Goal: Information Seeking & Learning: Check status

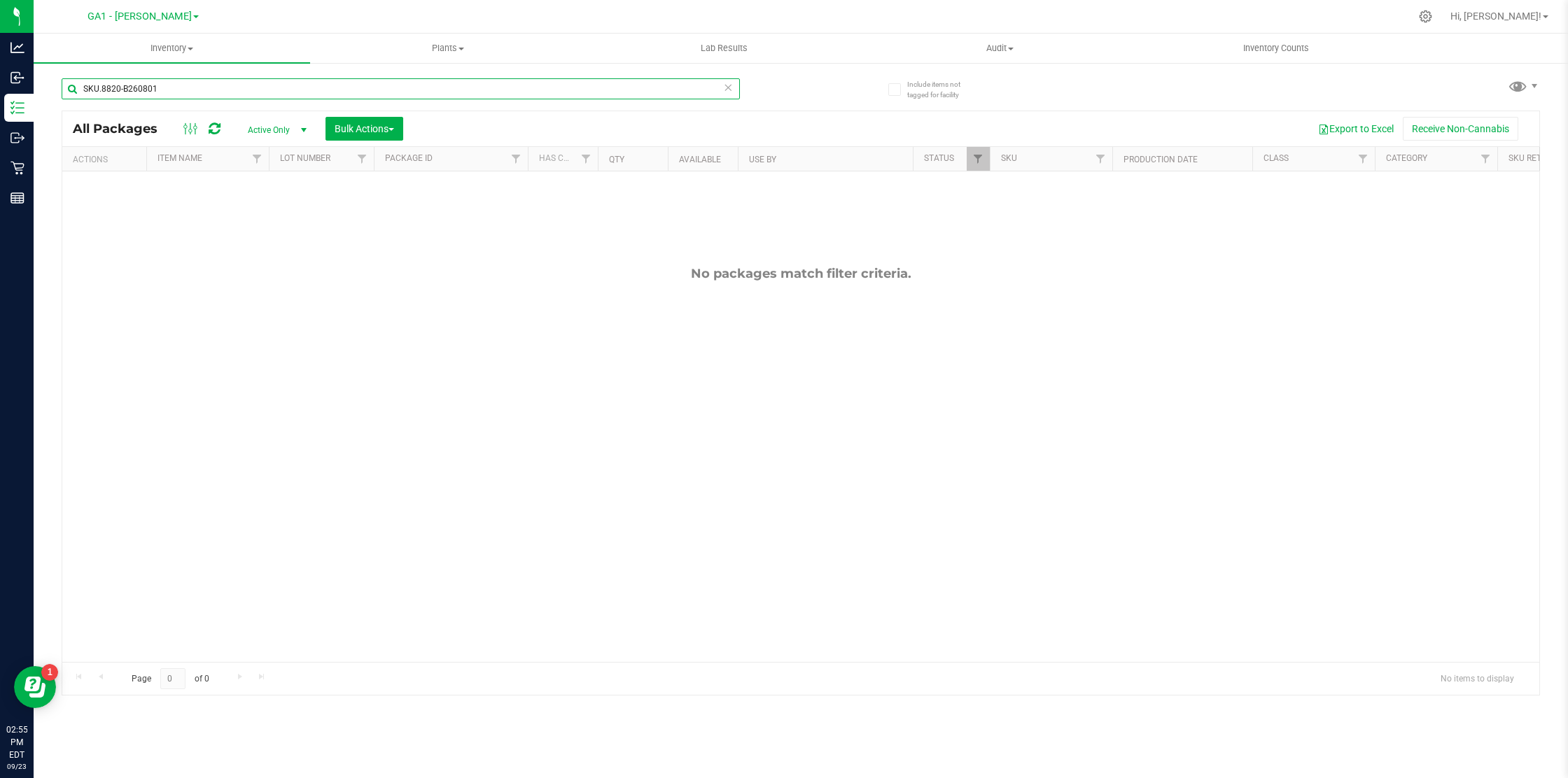
click at [187, 89] on input "SKU.8820-B260801" at bounding box center [400, 88] width 679 height 21
click at [190, 88] on input "SKU.8820-B260801" at bounding box center [400, 88] width 679 height 21
type input "SKU.8820"
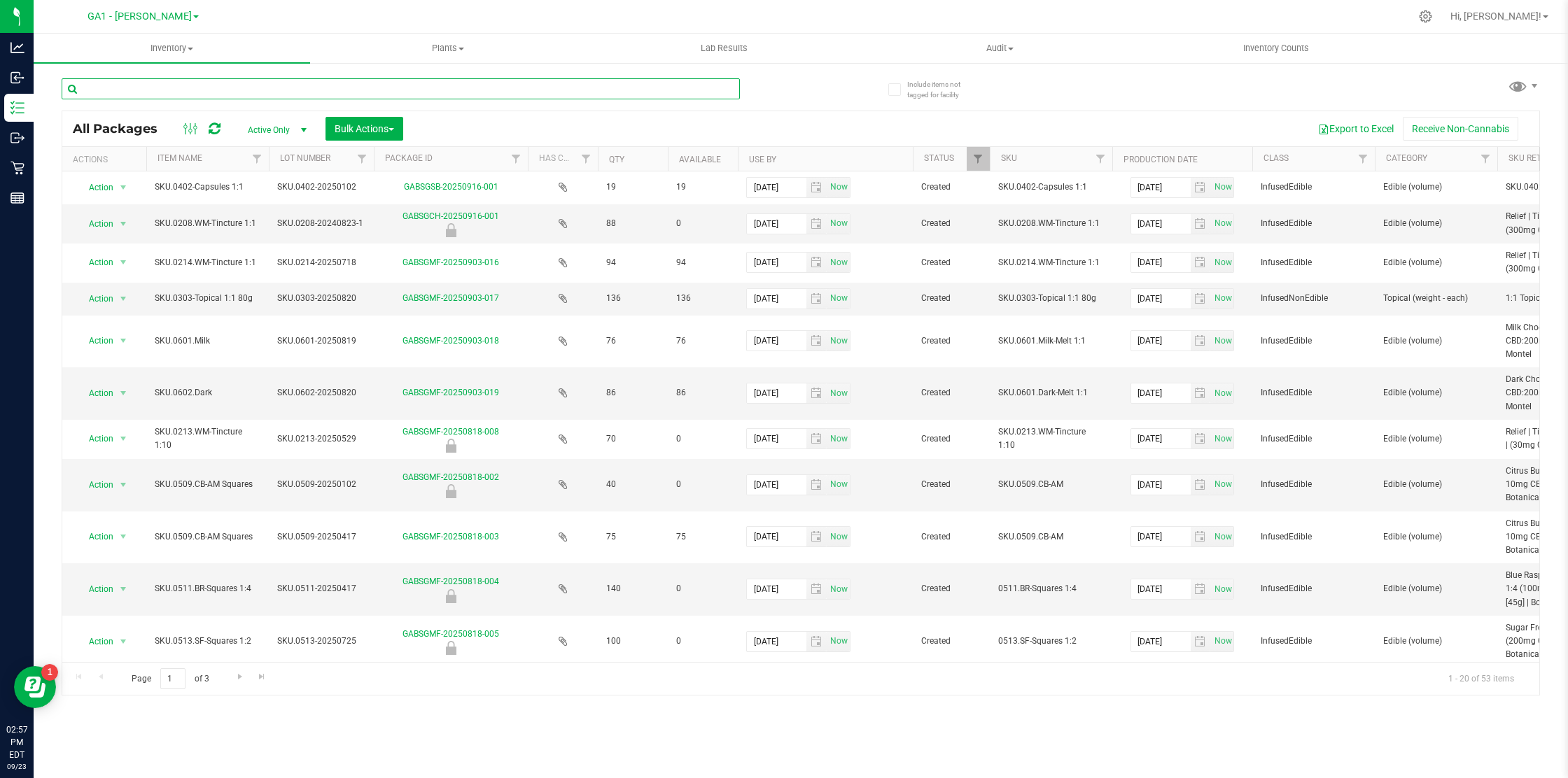
click at [382, 83] on input "text" at bounding box center [400, 88] width 679 height 21
type input "ginger"
click at [249, 90] on input "text" at bounding box center [400, 88] width 679 height 21
paste input "SKU.0508.SG-Squares 1:1"
type input "SKU.0508.SG-Squares 1:1"
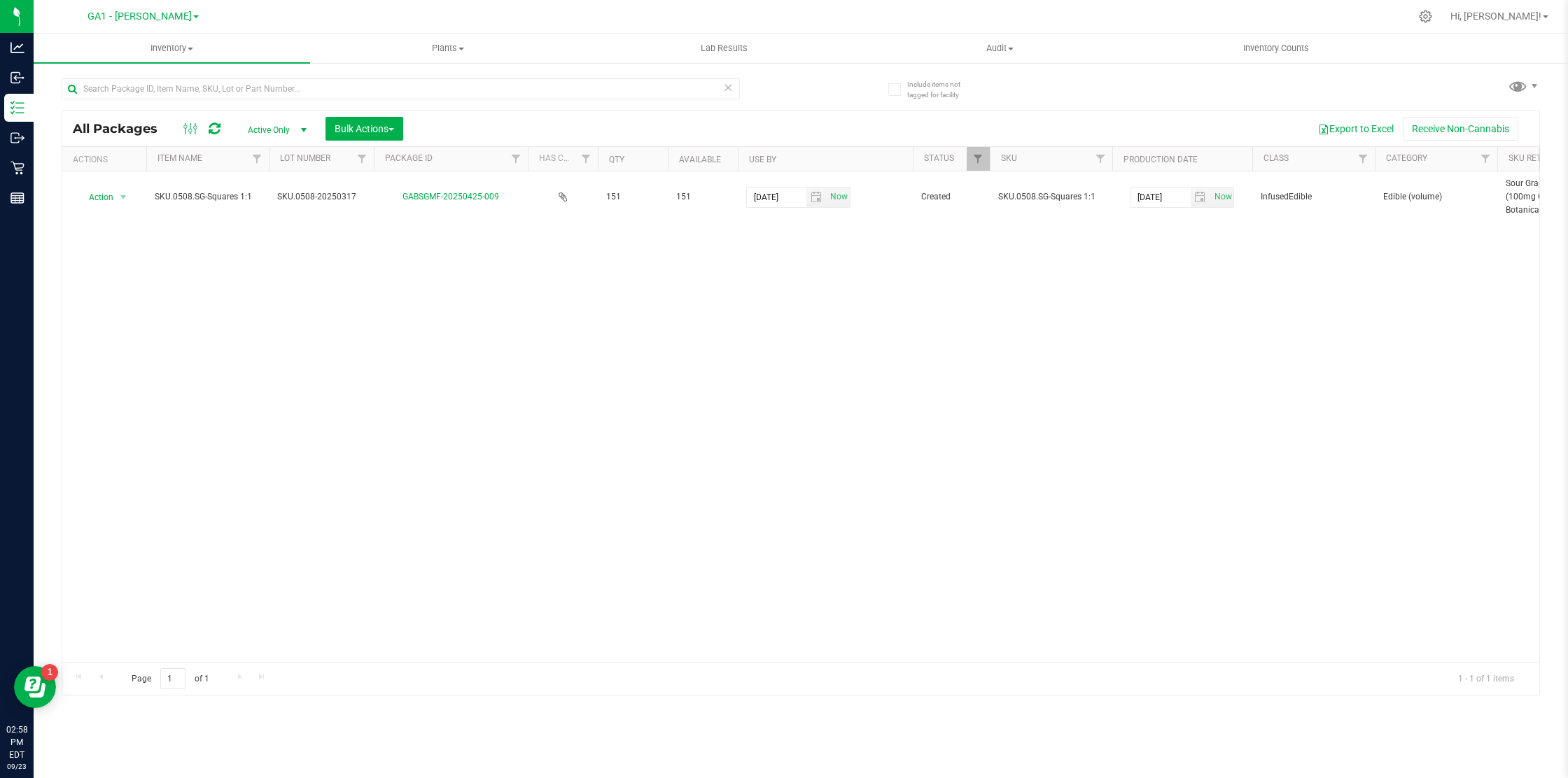
click at [294, 131] on div "Inventory All packages All inventory Waste log Create inventory Plants All plan…" at bounding box center [801, 405] width 1534 height 744
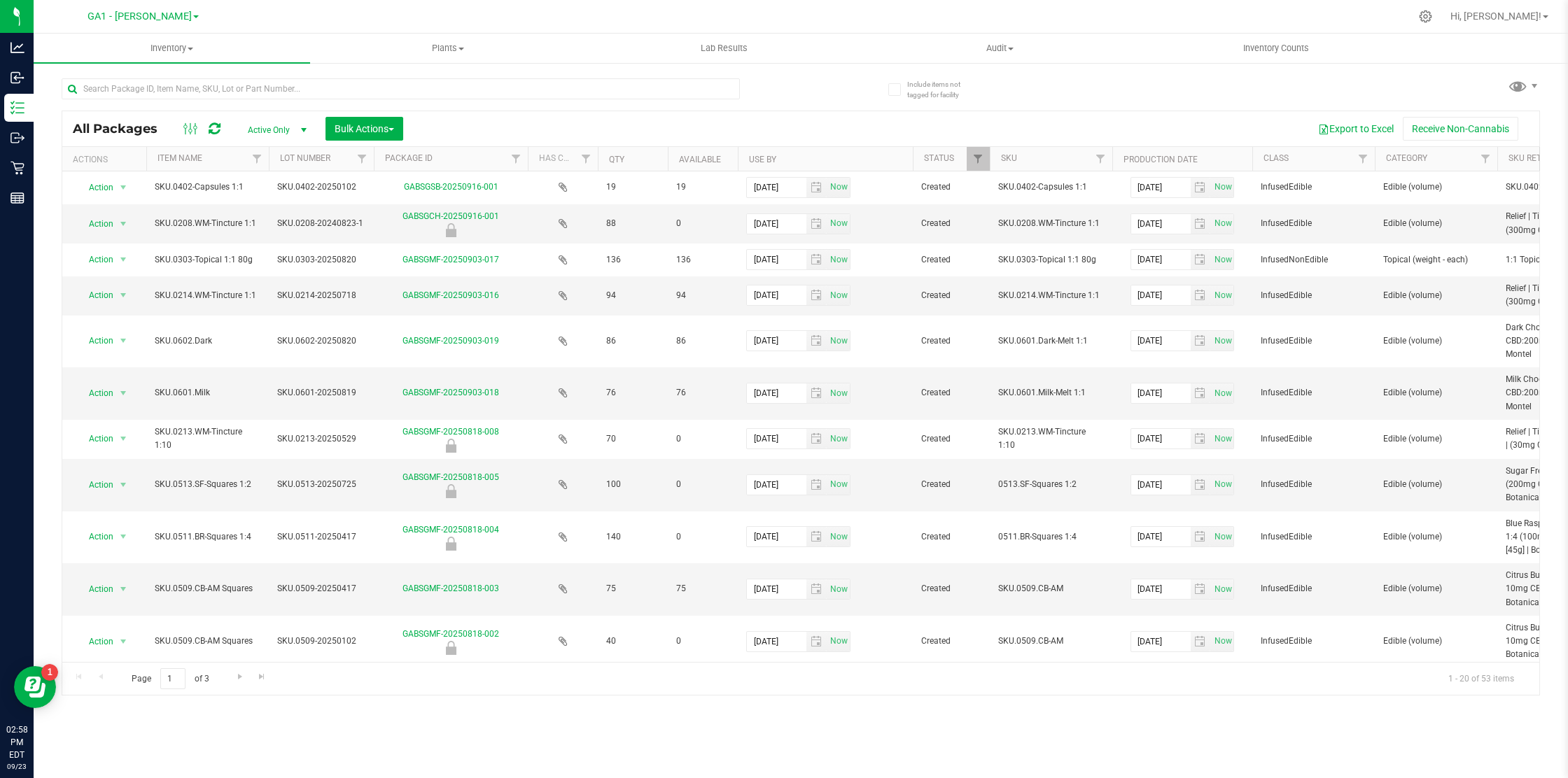
click at [288, 131] on span "Active Only" at bounding box center [273, 130] width 77 height 20
click at [257, 215] on li "All" at bounding box center [273, 215] width 76 height 21
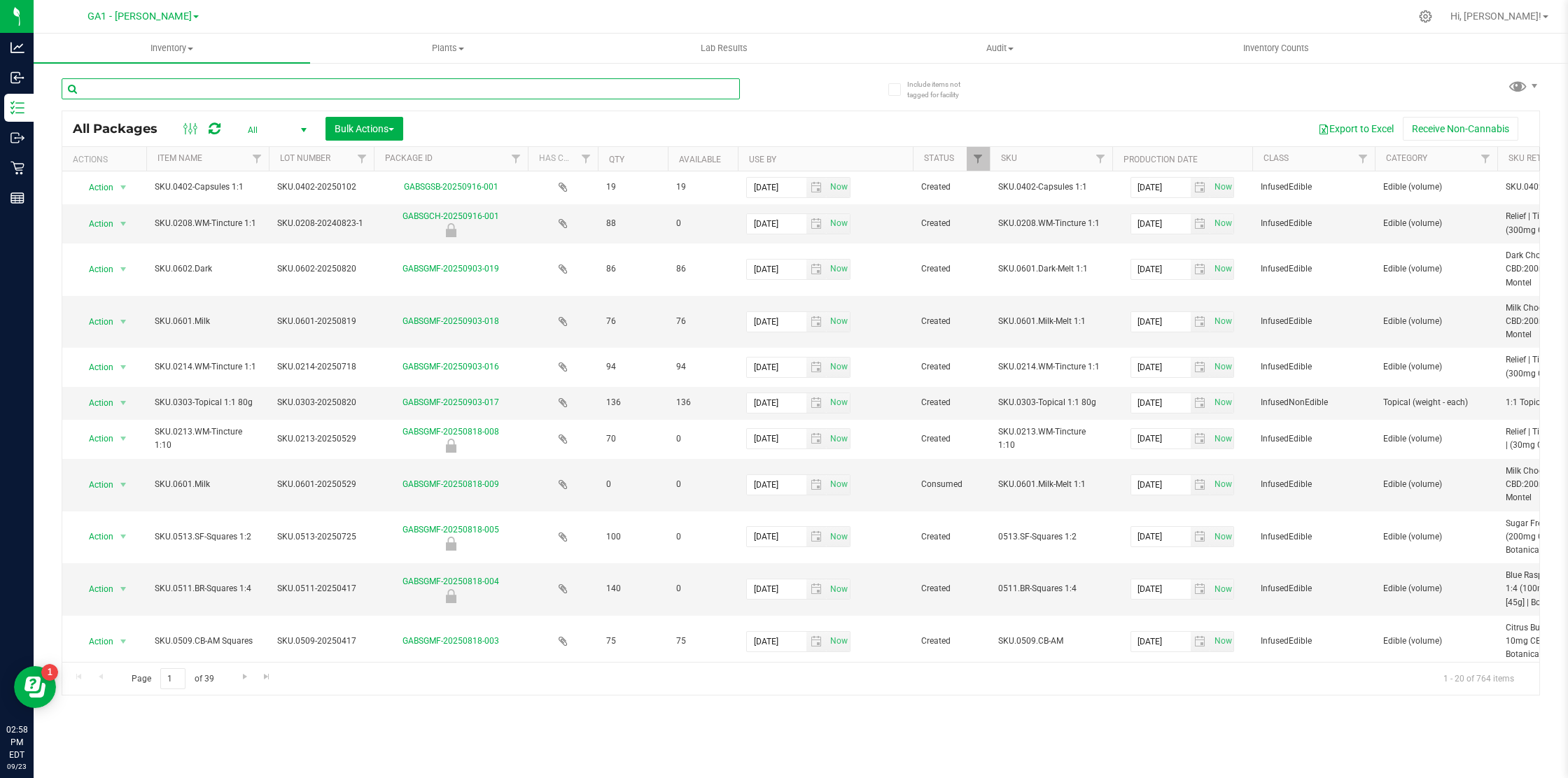
click at [210, 91] on input "text" at bounding box center [400, 88] width 679 height 21
type input "ginger"
click at [925, 86] on span "Include items not tagged for facility" at bounding box center [942, 89] width 70 height 21
click at [0, 0] on input "Include items not tagged for facility" at bounding box center [0, 0] width 0 height 0
click at [219, 90] on input "text" at bounding box center [400, 88] width 679 height 21
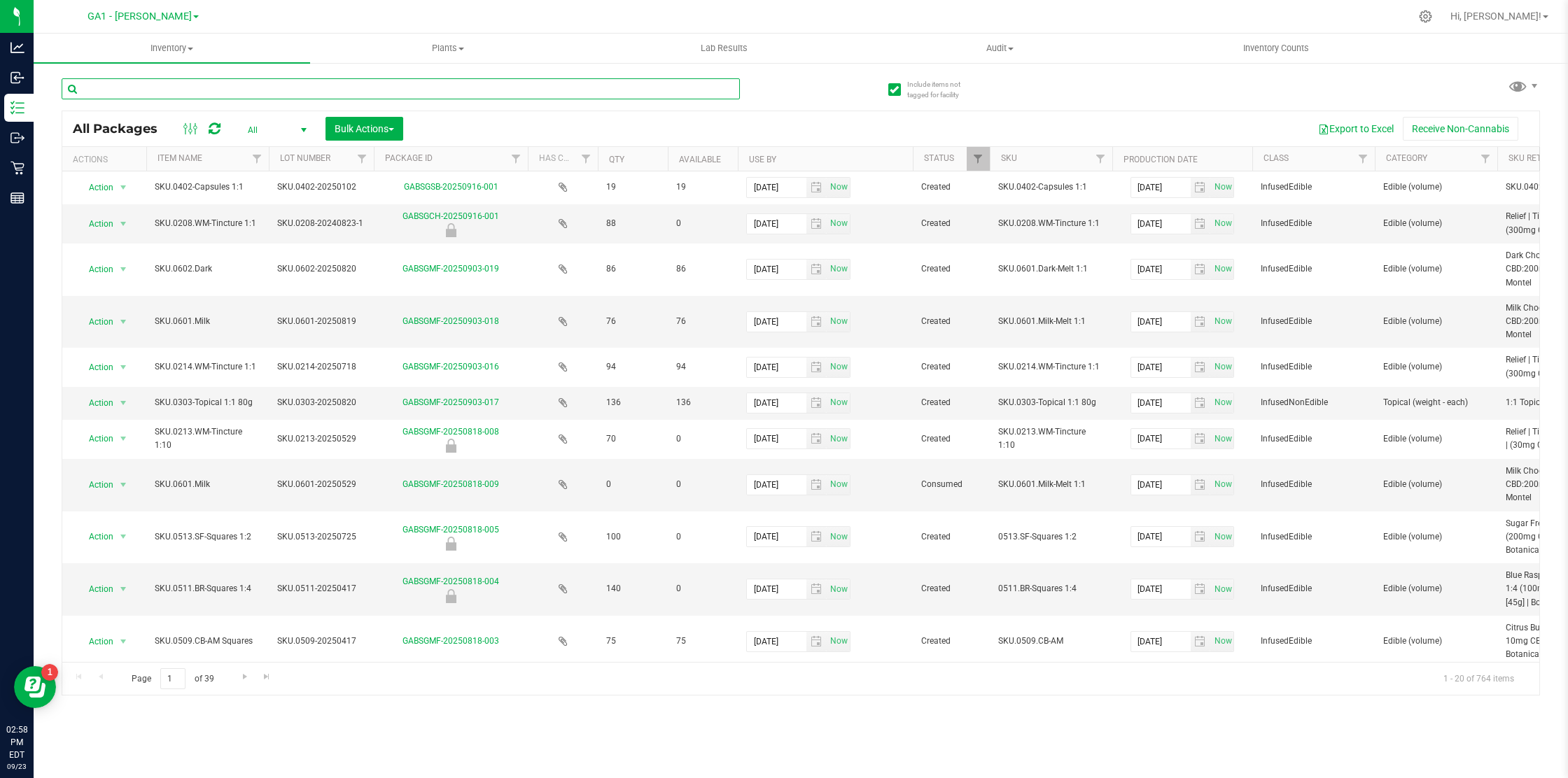
paste input "SKU.0508.SG-Squares 1:1"
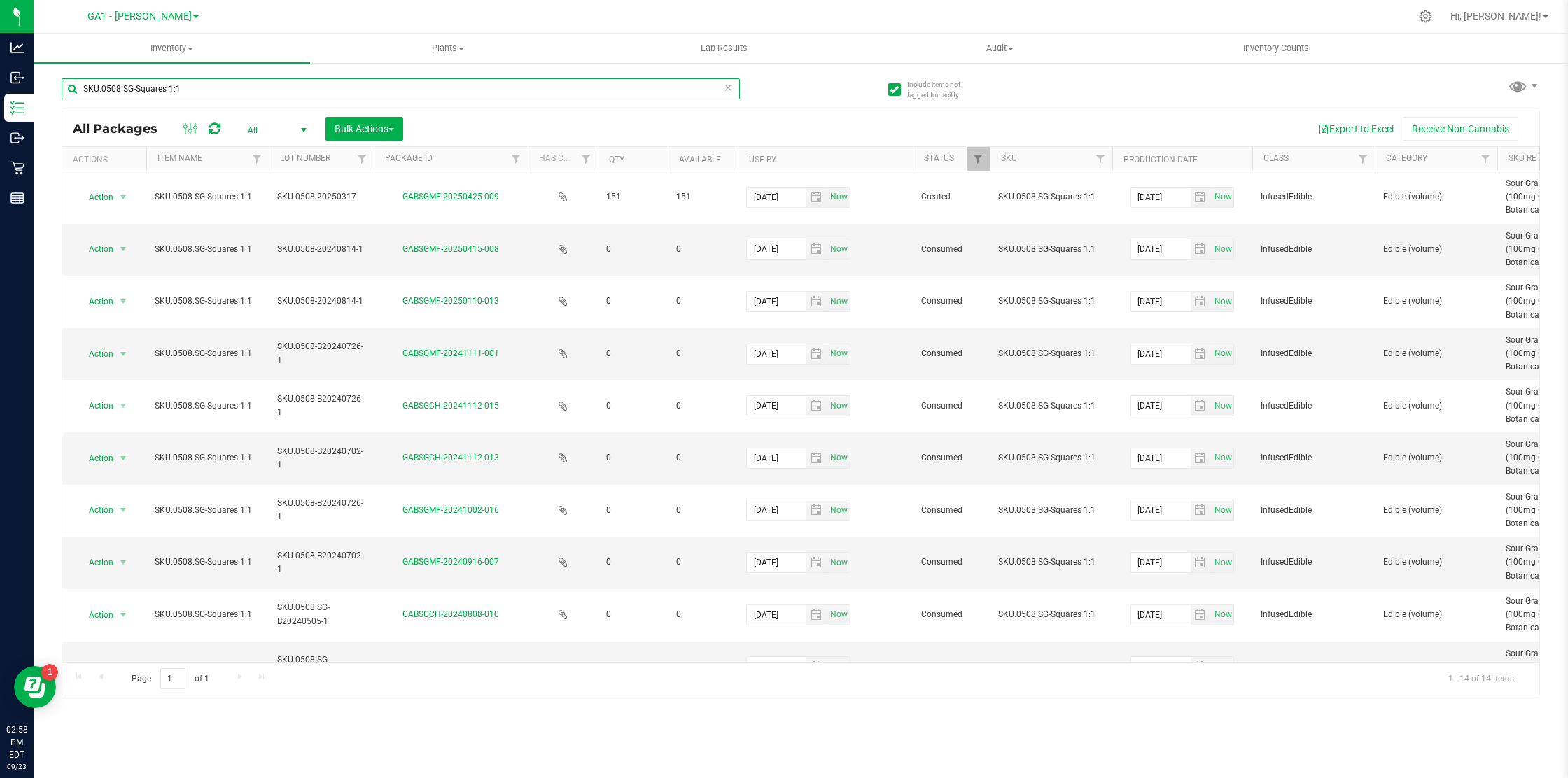
type input "SKU.0508.SG-Squares 1:1"
click at [897, 89] on icon at bounding box center [893, 89] width 9 height 0
click at [0, 0] on input "Include items not tagged for facility" at bounding box center [0, 0] width 0 height 0
click at [814, 93] on div "SKU.0508.SG-Squares 1:1 All Packages All Active Only Lab Samples Locked All Bul…" at bounding box center [801, 381] width 1479 height 631
click at [191, 90] on input "SKU.0508.SG-Squares 1:1" at bounding box center [400, 88] width 679 height 21
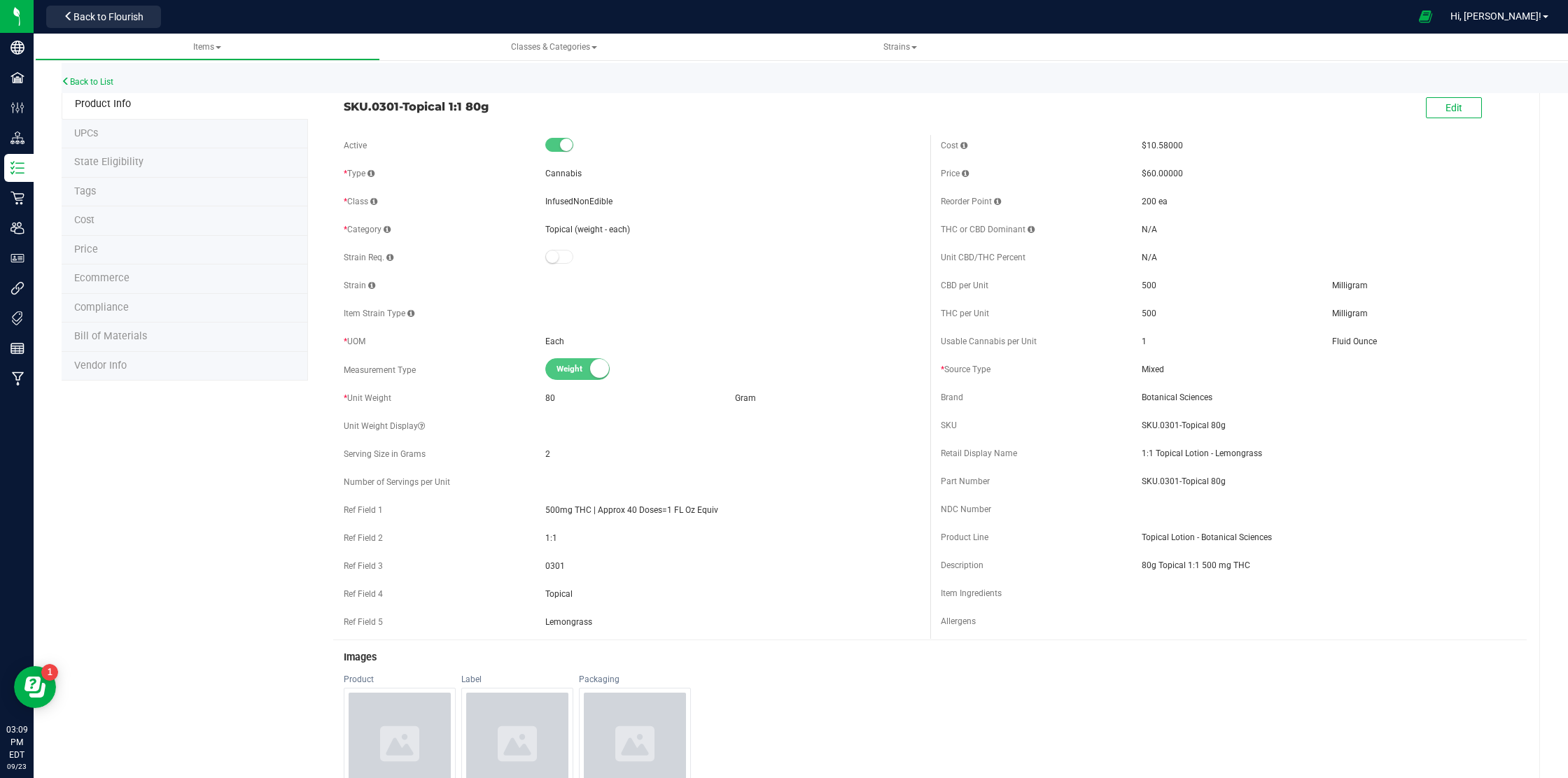
click at [101, 196] on li "Tags" at bounding box center [185, 193] width 246 height 30
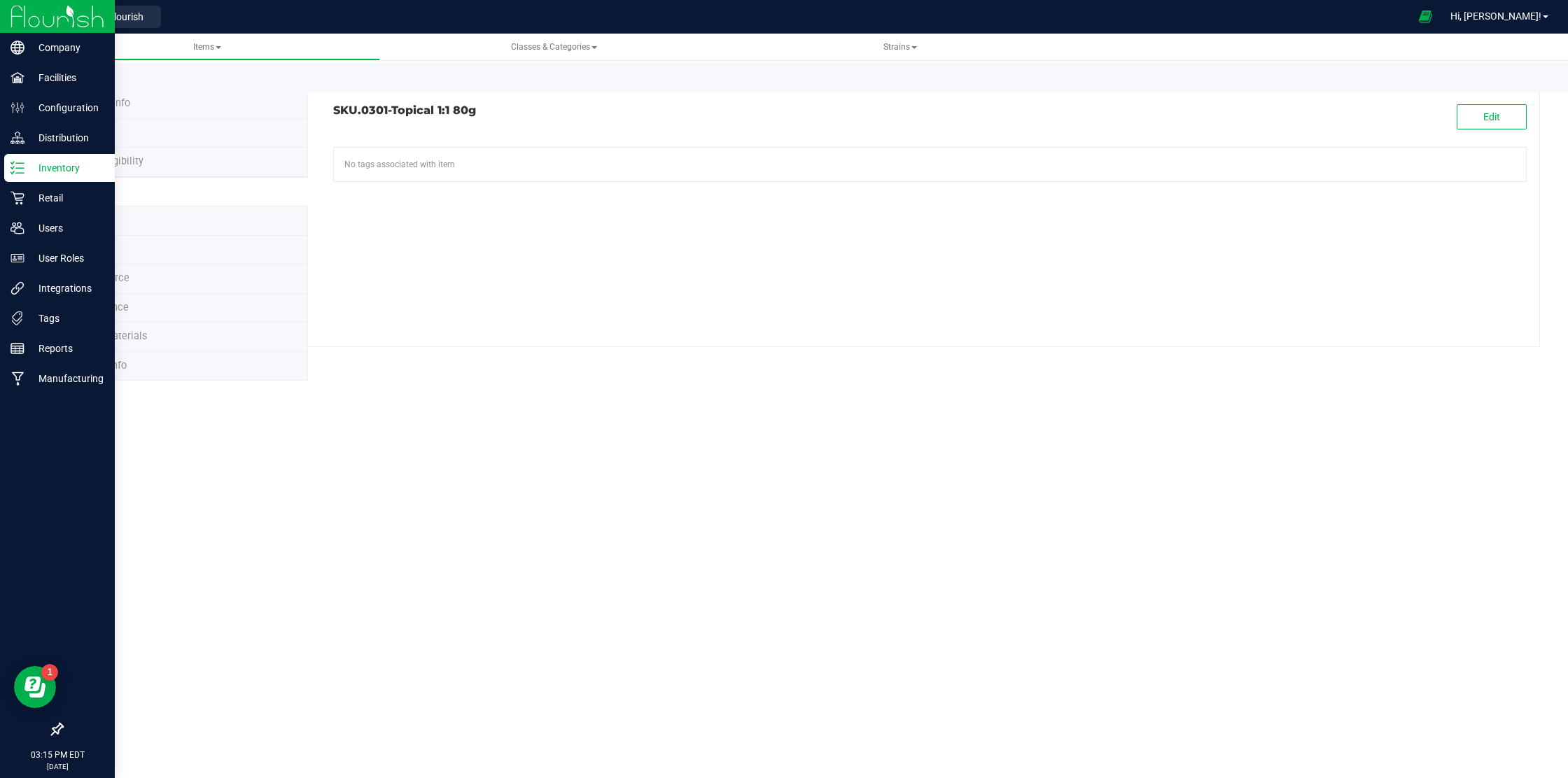
click at [26, 18] on img at bounding box center [58, 16] width 93 height 33
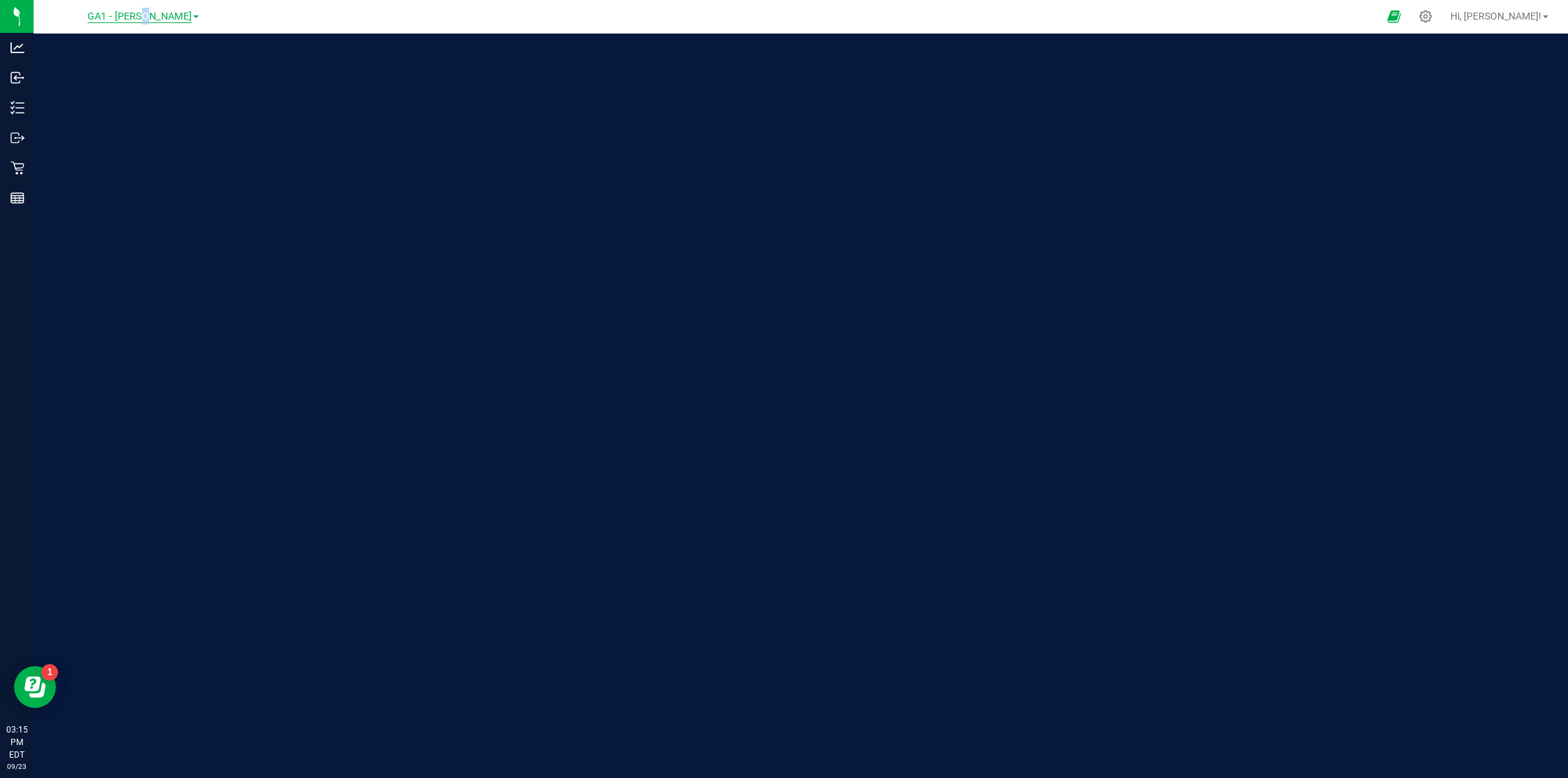
click at [156, 18] on span "GA1 - [PERSON_NAME]" at bounding box center [139, 17] width 104 height 13
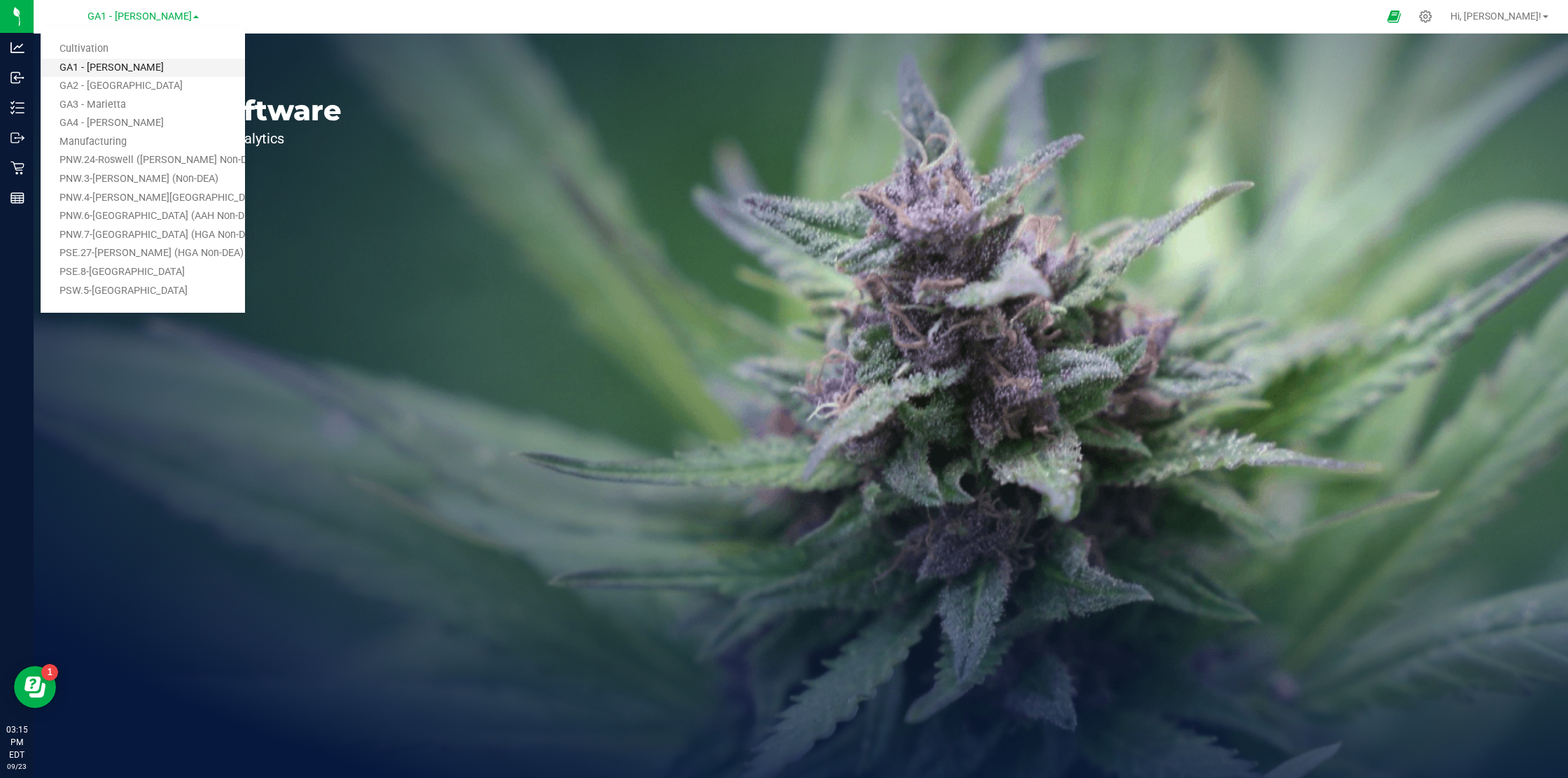
click at [95, 69] on link "GA1 - [PERSON_NAME]" at bounding box center [143, 68] width 205 height 19
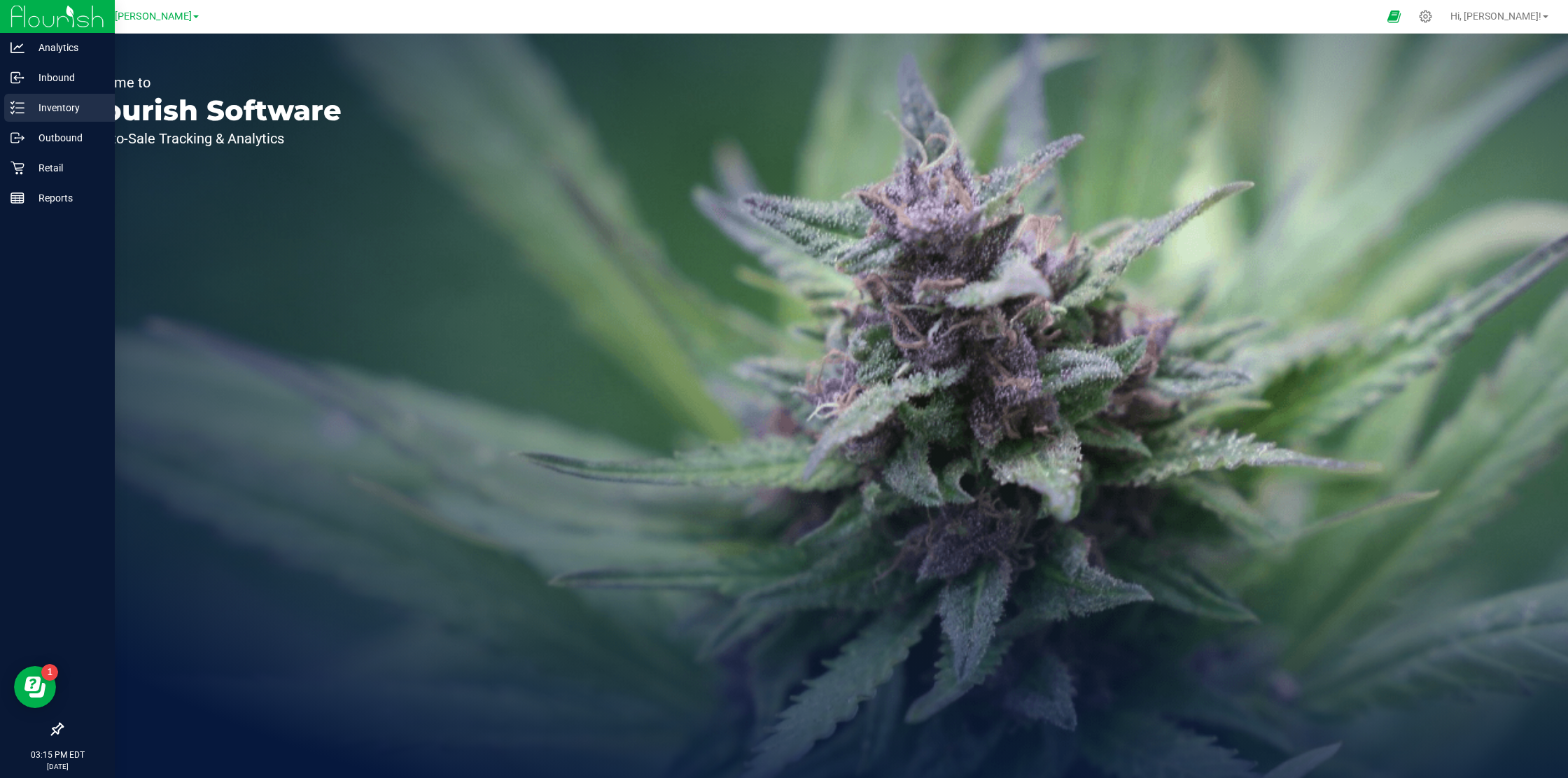
click at [37, 103] on p "Inventory" at bounding box center [67, 107] width 84 height 17
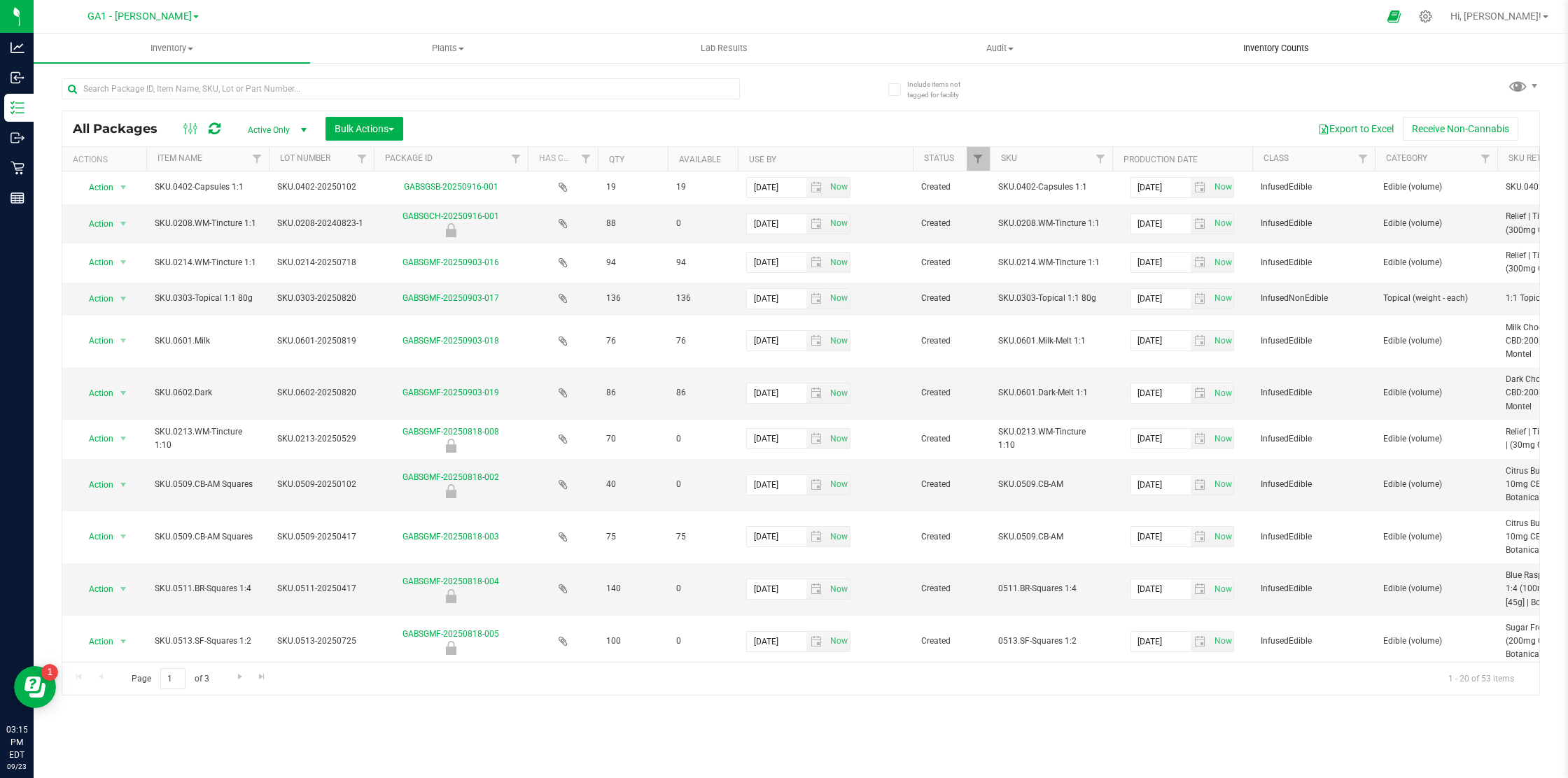
click at [1261, 46] on span "Inventory Counts" at bounding box center [1276, 48] width 103 height 13
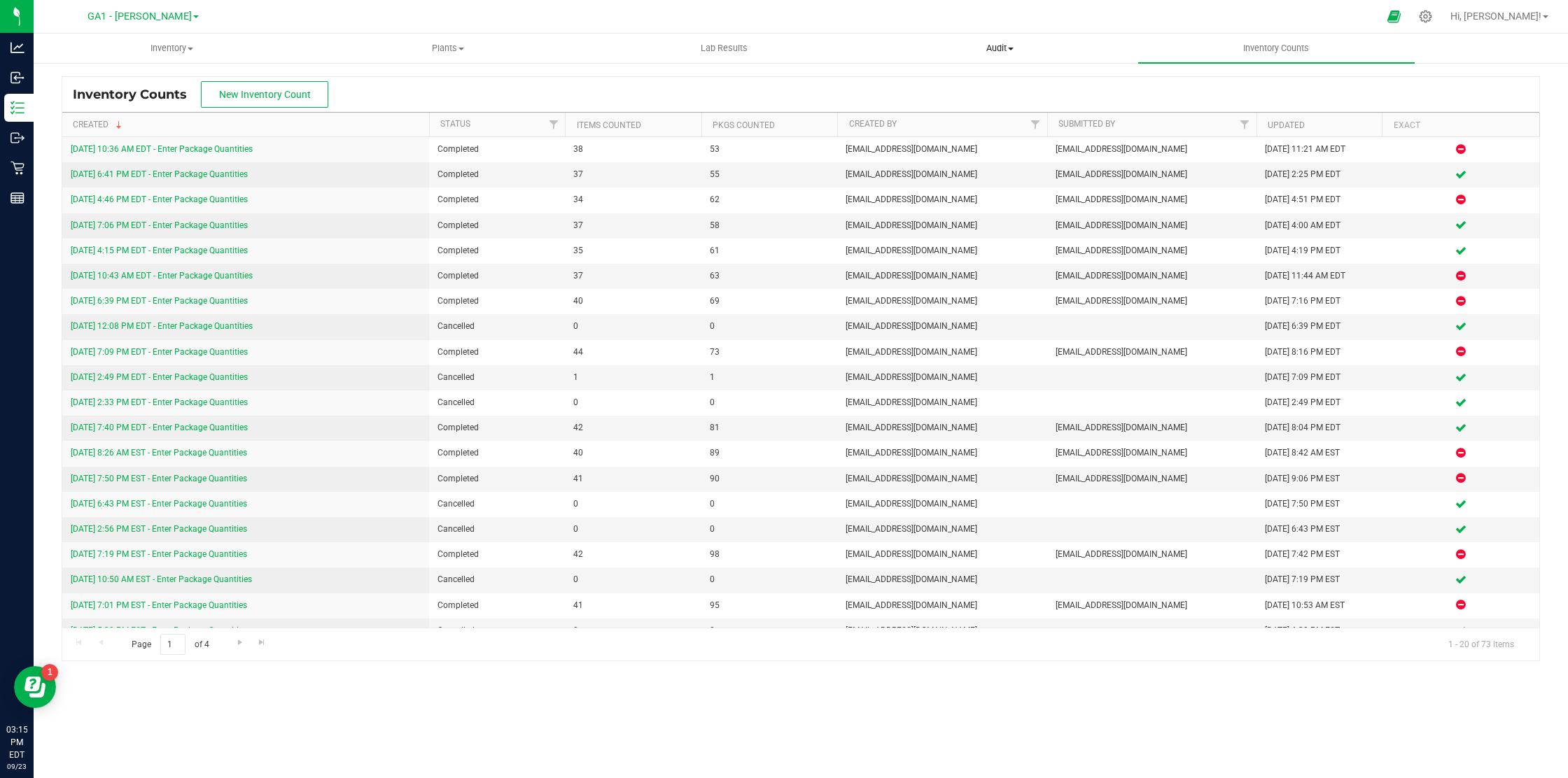
click at [1010, 44] on span "Audit" at bounding box center [1001, 48] width 275 height 13
click at [1255, 89] on div "Inventory Counts New Inventory Count" at bounding box center [801, 93] width 1477 height 35
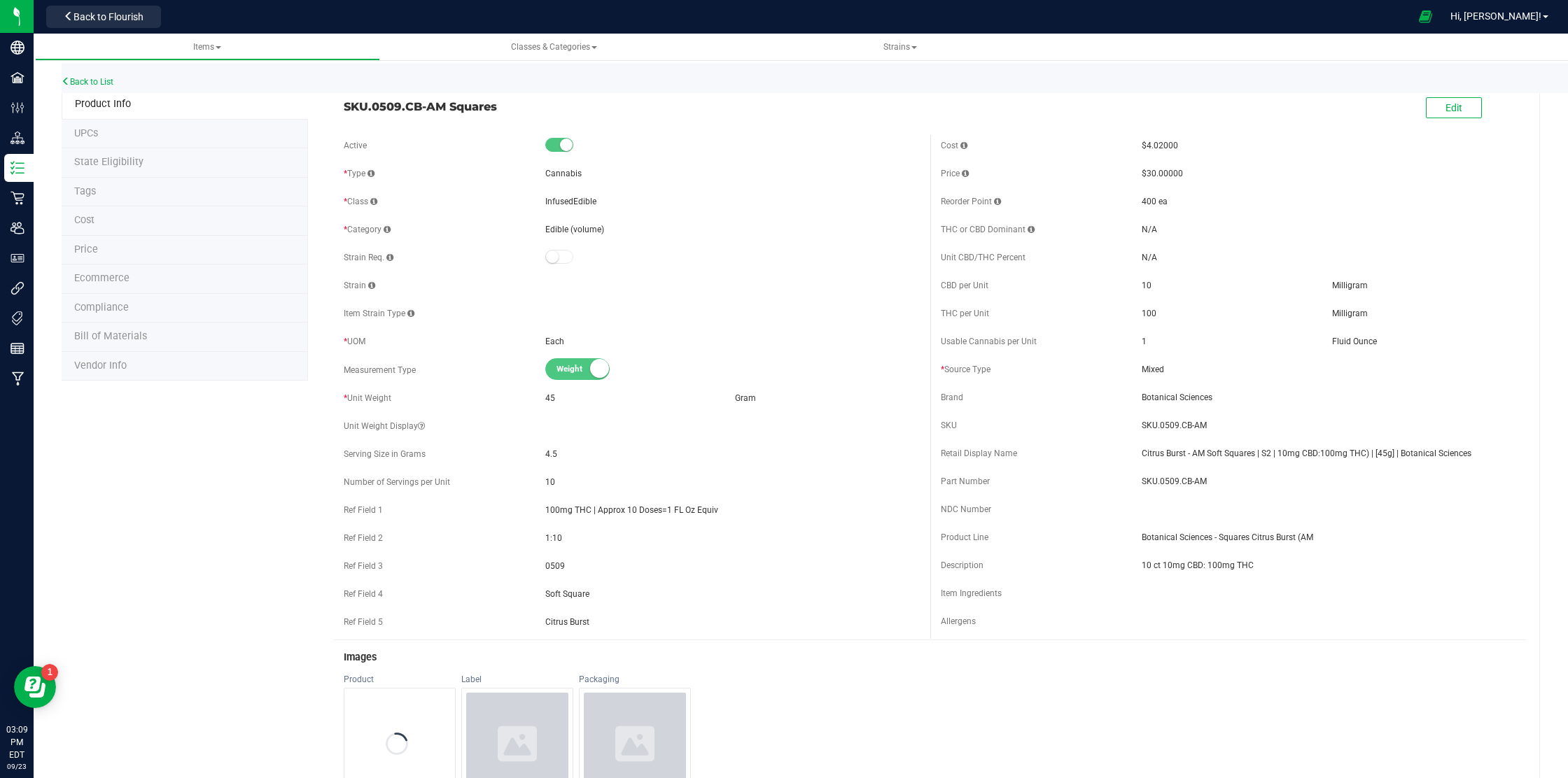
click at [104, 186] on li "Tags" at bounding box center [185, 193] width 246 height 30
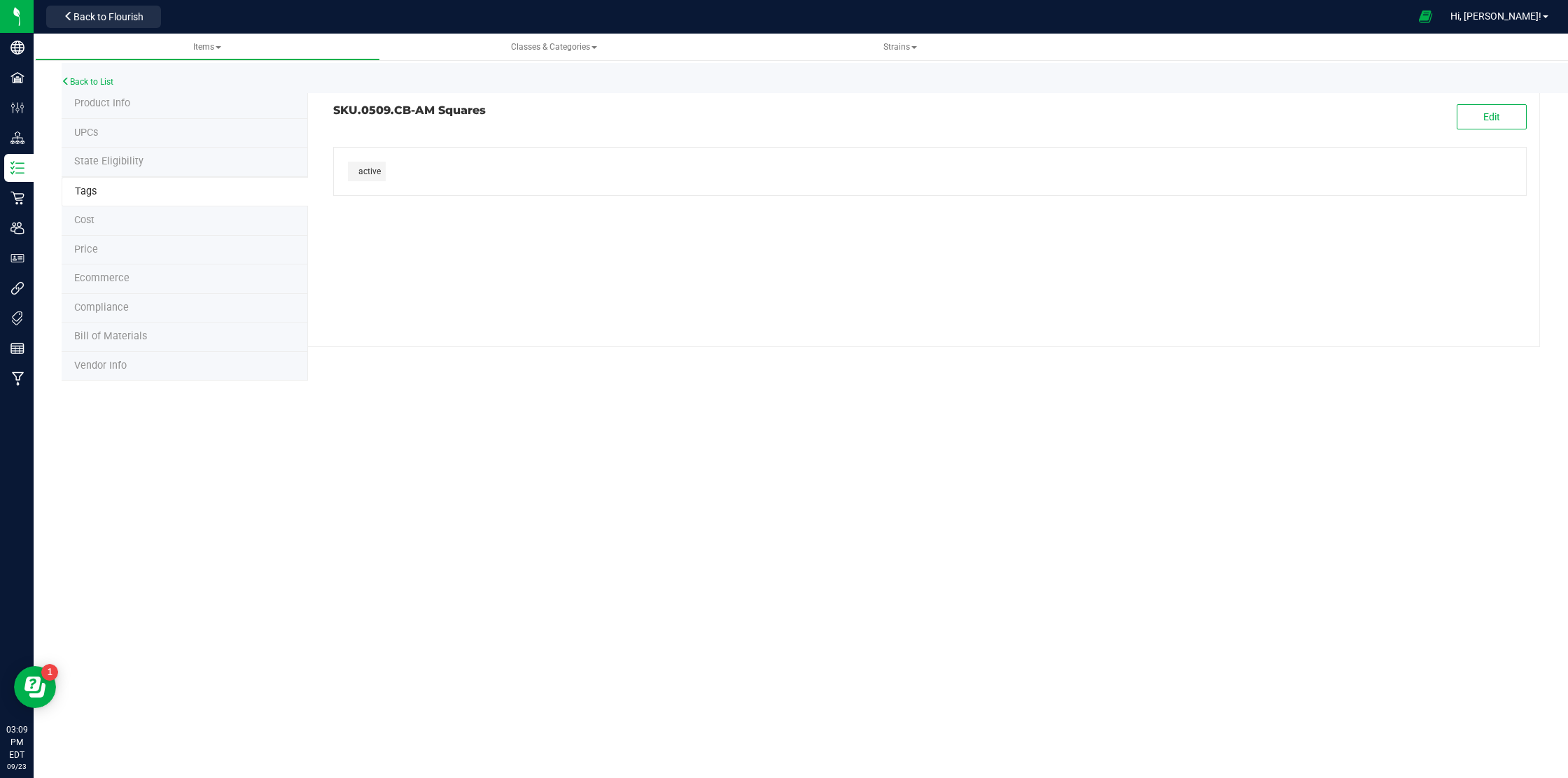
drag, startPoint x: 400, startPoint y: 172, endPoint x: 357, endPoint y: 170, distance: 43.0
click at [356, 171] on div "active" at bounding box center [930, 171] width 1171 height 27
click at [537, 219] on div "SKU.0509.CB-AM Squares Edit active" at bounding box center [924, 218] width 1232 height 257
click at [204, 48] on span "Items" at bounding box center [207, 47] width 28 height 10
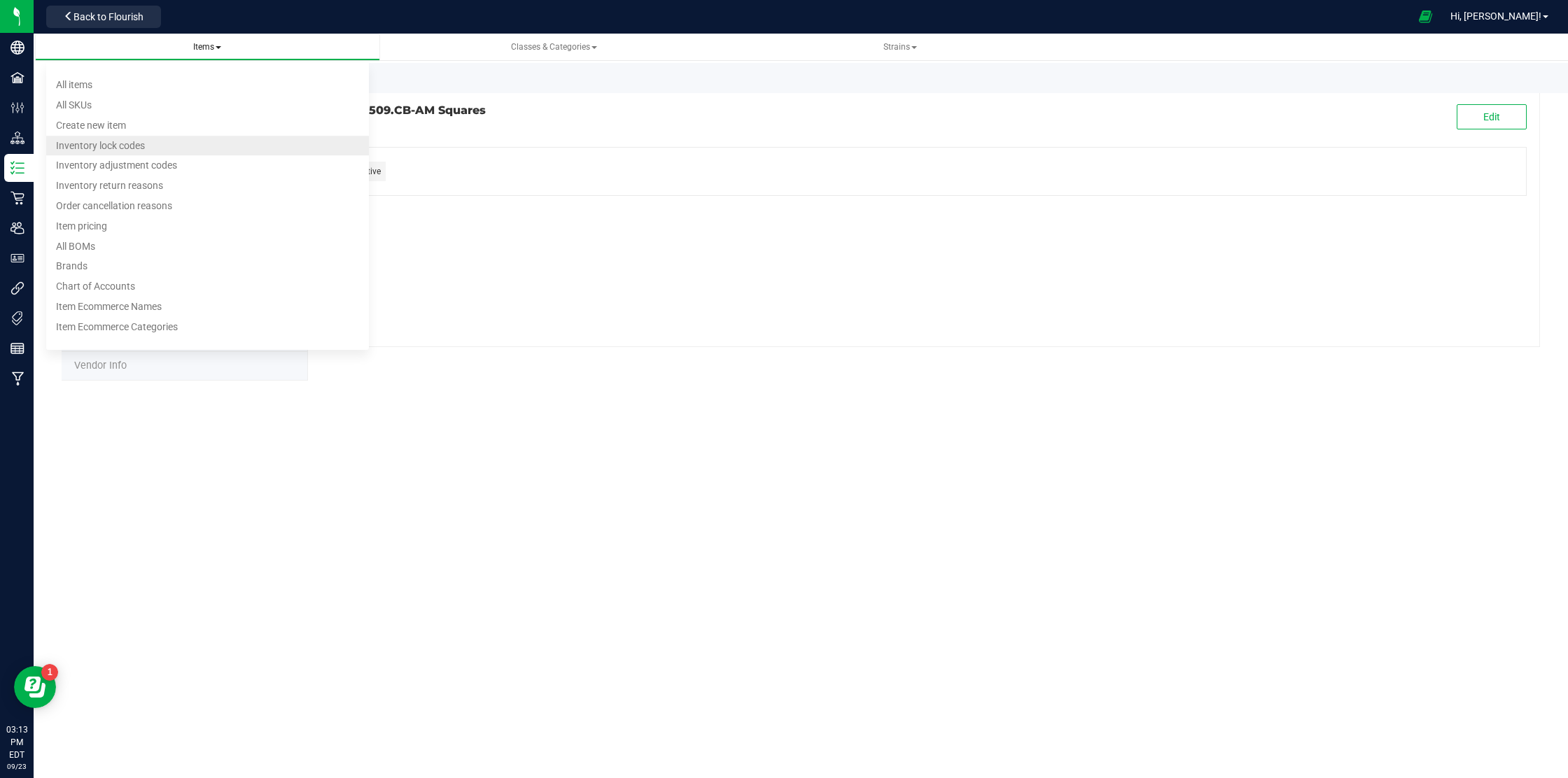
click at [115, 148] on span "Inventory lock codes" at bounding box center [99, 145] width 88 height 11
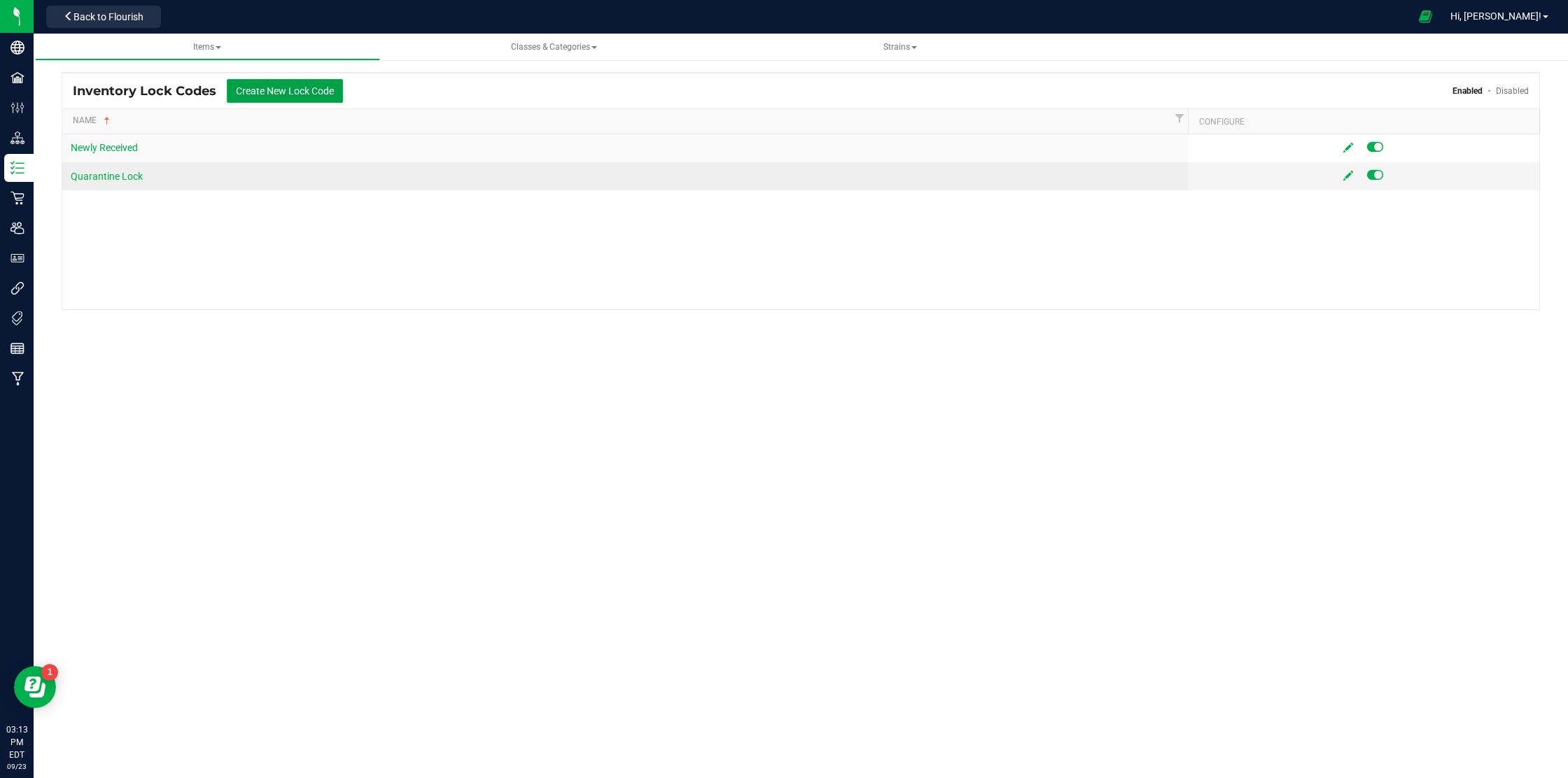
click at [285, 91] on button "Create New Lock Code" at bounding box center [284, 91] width 116 height 24
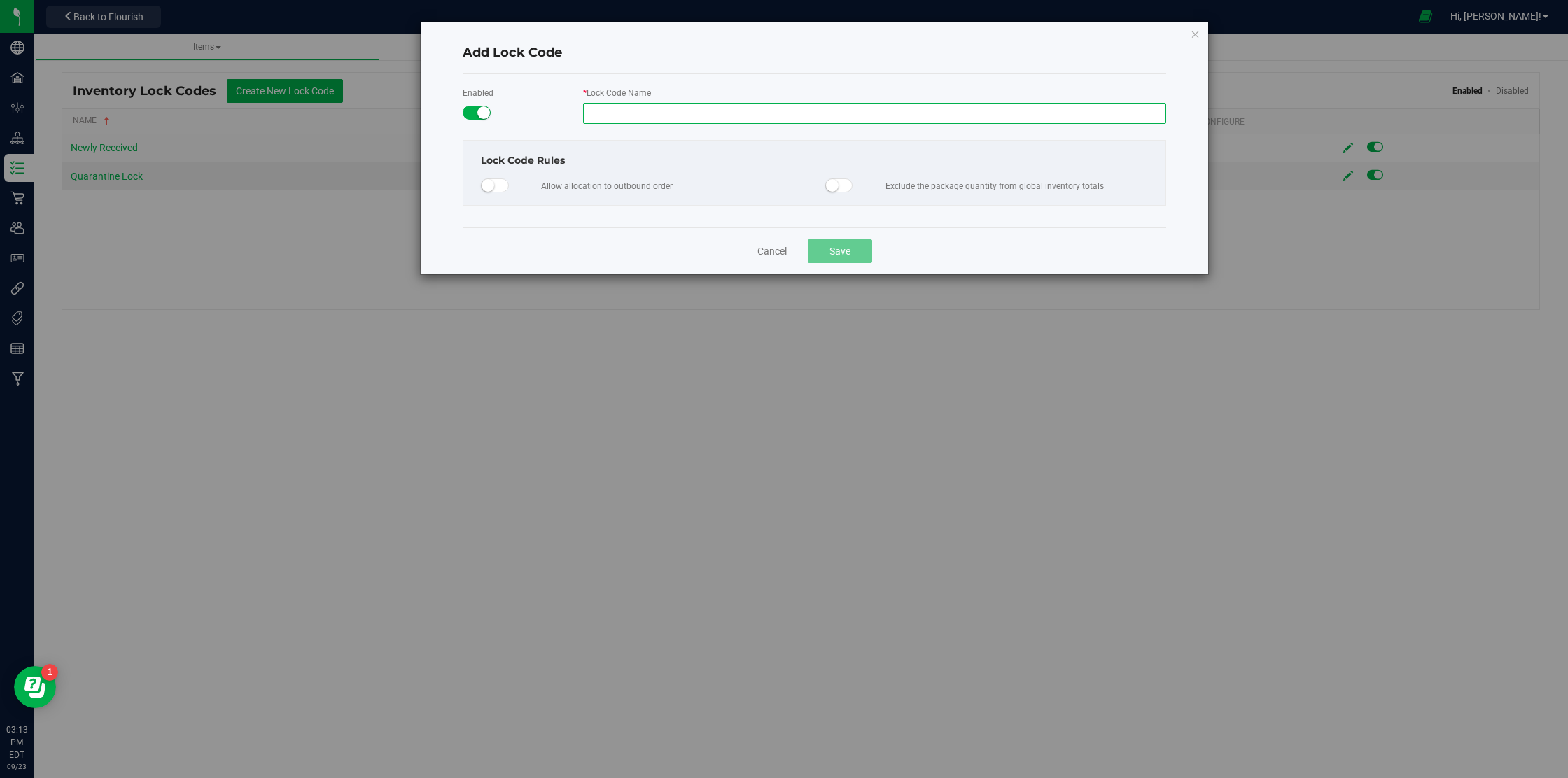
click at [619, 113] on input "* Lock Code Name" at bounding box center [874, 113] width 583 height 21
type input "Expired"
click at [825, 186] on span at bounding box center [839, 186] width 28 height 14
click at [832, 249] on span "Save" at bounding box center [840, 250] width 21 height 11
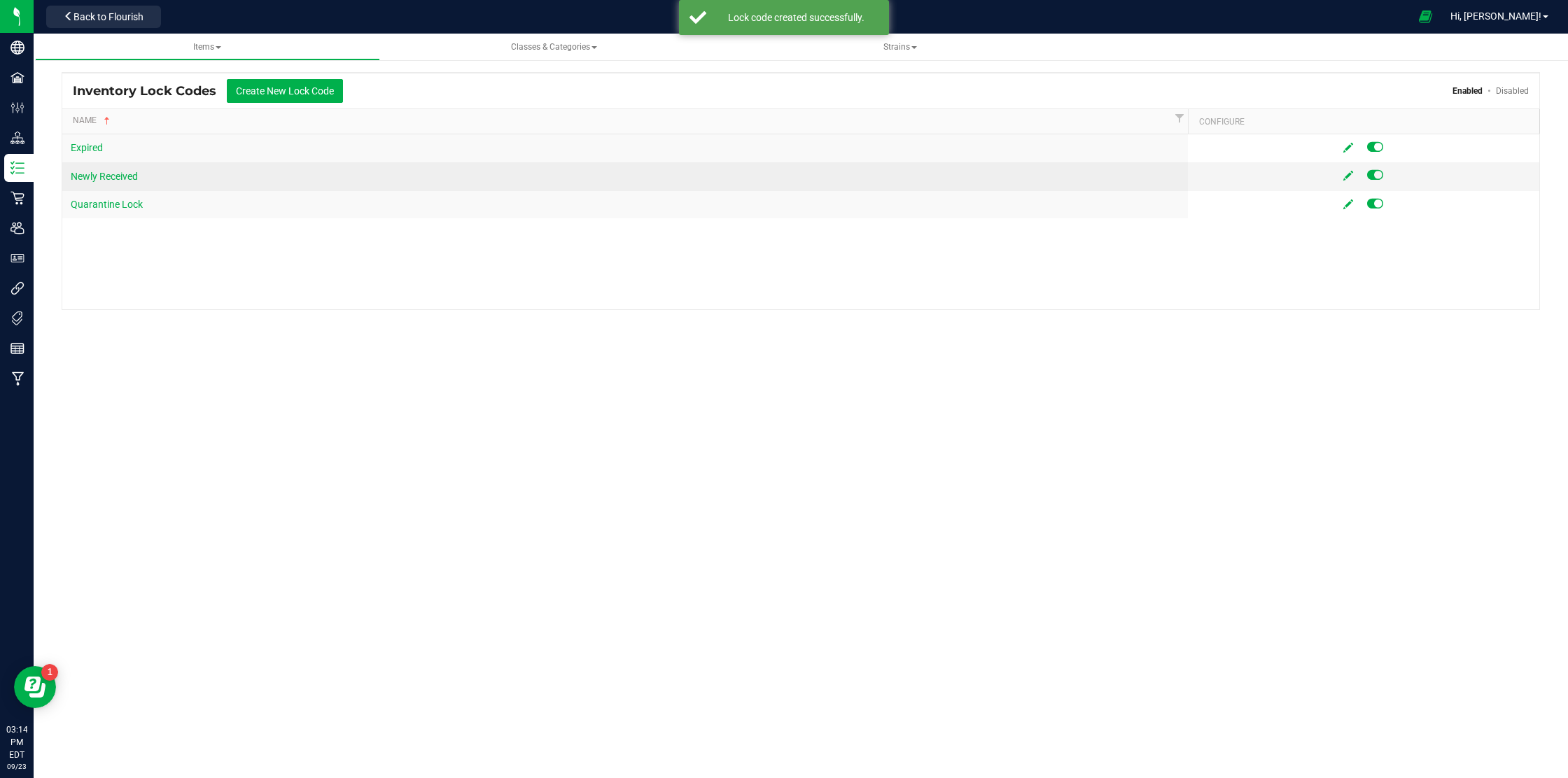
click at [179, 247] on div "Expired Newly Received Quarantine Lock" at bounding box center [801, 222] width 1477 height 175
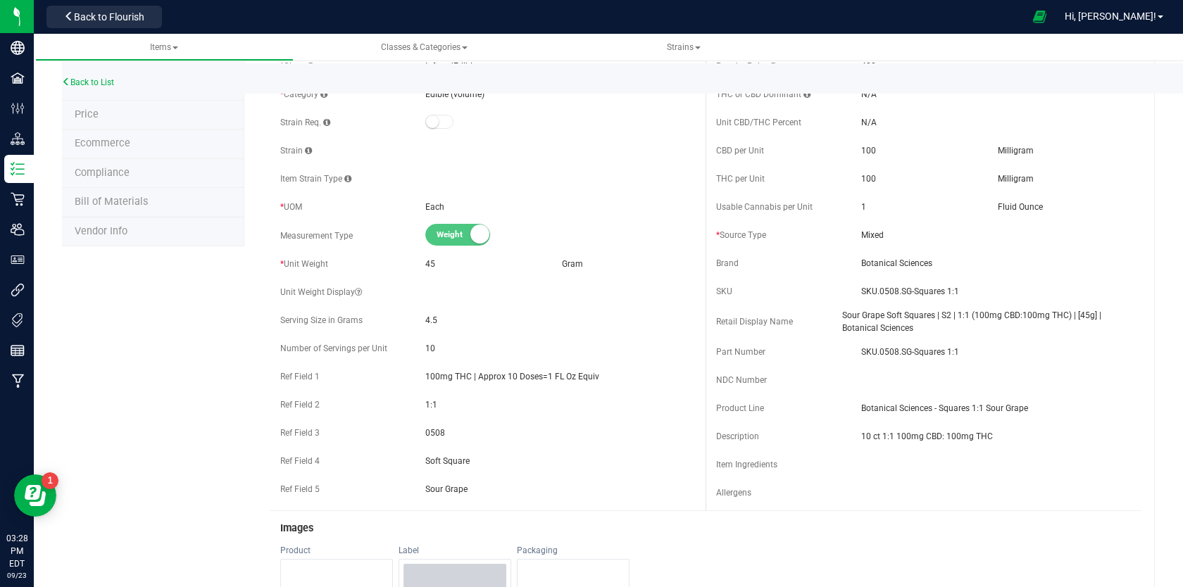
scroll to position [146, 0]
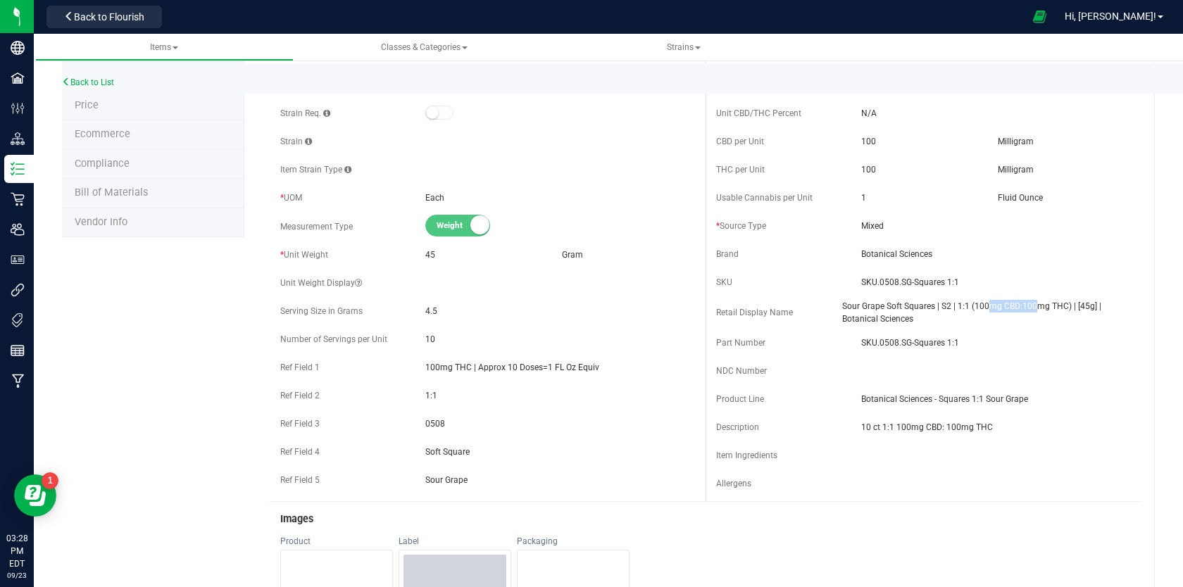
drag, startPoint x: 991, startPoint y: 306, endPoint x: 1038, endPoint y: 306, distance: 47.2
click at [1039, 306] on span "Sour Grape Soft Squares | S2 | 1:1 (100mg CBD:100mg THC) | [45g] | Botanical Sc…" at bounding box center [986, 312] width 289 height 25
drag, startPoint x: 941, startPoint y: 316, endPoint x: 840, endPoint y: 308, distance: 101.7
click at [835, 307] on div "Retail Display Name Sour Grape Soft Squares | S2 | 1:1 (100mg CBD:100mg THC) | …" at bounding box center [923, 312] width 415 height 25
click at [951, 319] on span "Sour Grape Soft Squares | S2 | 1:1 (100mg CBD:100mg THC) | [45g] | Botanical Sc…" at bounding box center [986, 312] width 289 height 25
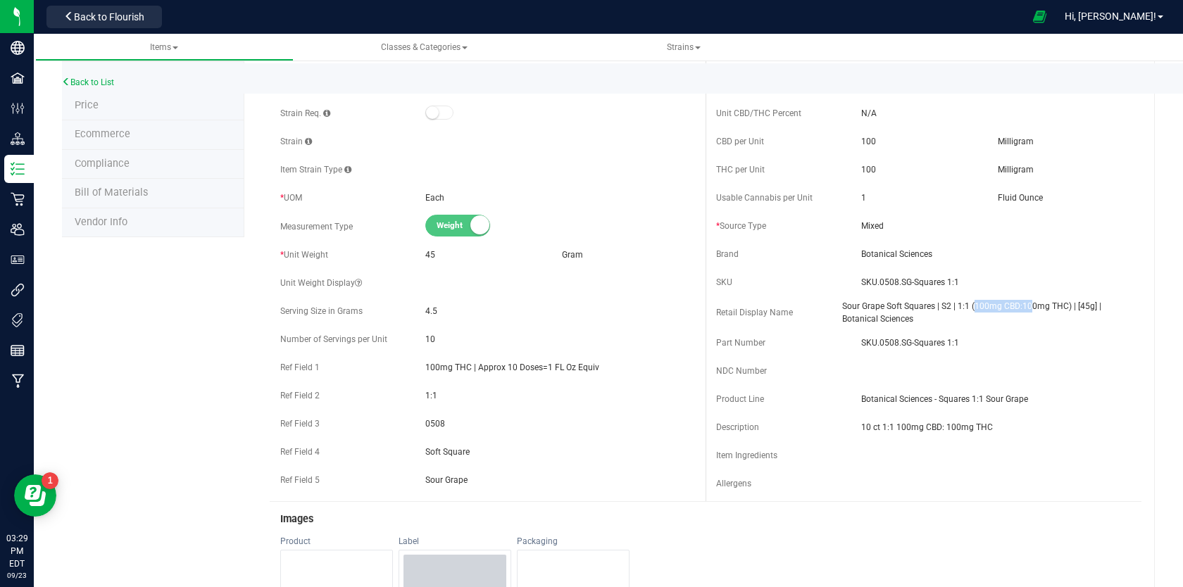
drag, startPoint x: 981, startPoint y: 304, endPoint x: 1021, endPoint y: 304, distance: 40.2
click at [1031, 304] on span "Sour Grape Soft Squares | S2 | 1:1 (100mg CBD:100mg THC) | [45g] | Botanical Sc…" at bounding box center [986, 312] width 289 height 25
drag, startPoint x: 718, startPoint y: 313, endPoint x: 819, endPoint y: 313, distance: 100.7
click at [819, 313] on div "Cost $4.59000 Price $30.00000 Reorder Point 400 ea THC or CBD Dominant 100 100" at bounding box center [924, 245] width 436 height 511
click at [921, 317] on span "Sour Grape Soft Squares | S2 | 1:1 (100mg CBD:100mg THC) | [45g] | Botanical Sc…" at bounding box center [986, 312] width 289 height 25
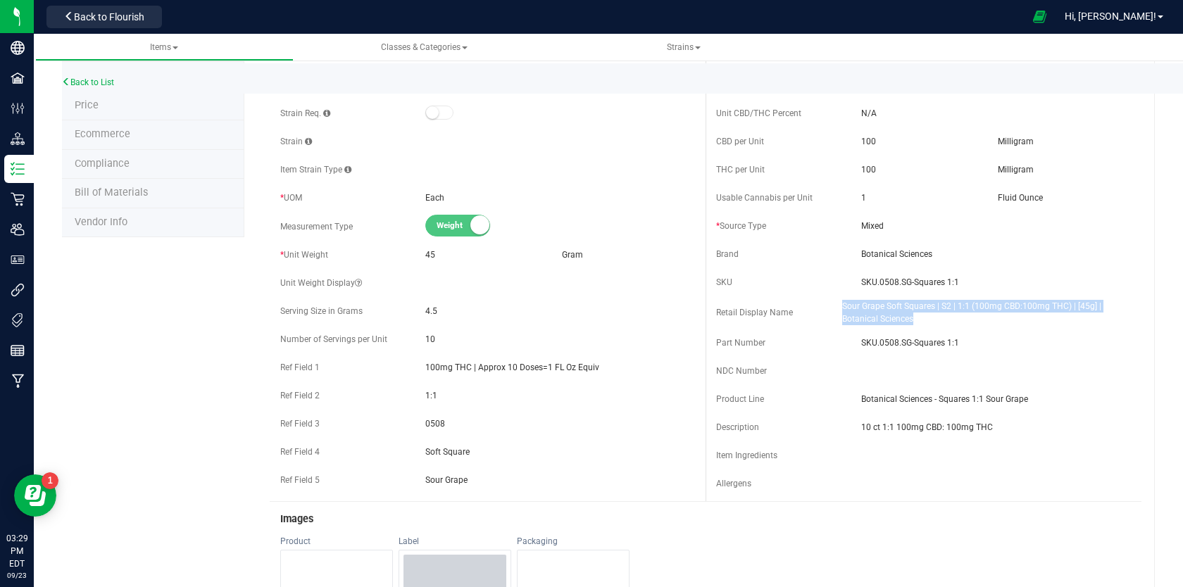
drag, startPoint x: 742, startPoint y: 310, endPoint x: 970, endPoint y: 317, distance: 227.6
click at [968, 316] on div "Cost $4.59000 Price $30.00000 Reorder Point 400 ea THC or CBD Dominant 100 100" at bounding box center [924, 245] width 436 height 511
click at [952, 319] on span "Sour Grape Soft Squares | S2 | 1:1 (100mg CBD:100mg THC) | [45g] | Botanical Sc…" at bounding box center [986, 312] width 289 height 25
drag, startPoint x: 934, startPoint y: 318, endPoint x: 840, endPoint y: 305, distance: 94.6
click at [840, 305] on div "Retail Display Name Sour Grape Soft Squares | S2 | 1:1 (100mg CBD:100mg THC) | …" at bounding box center [923, 312] width 415 height 25
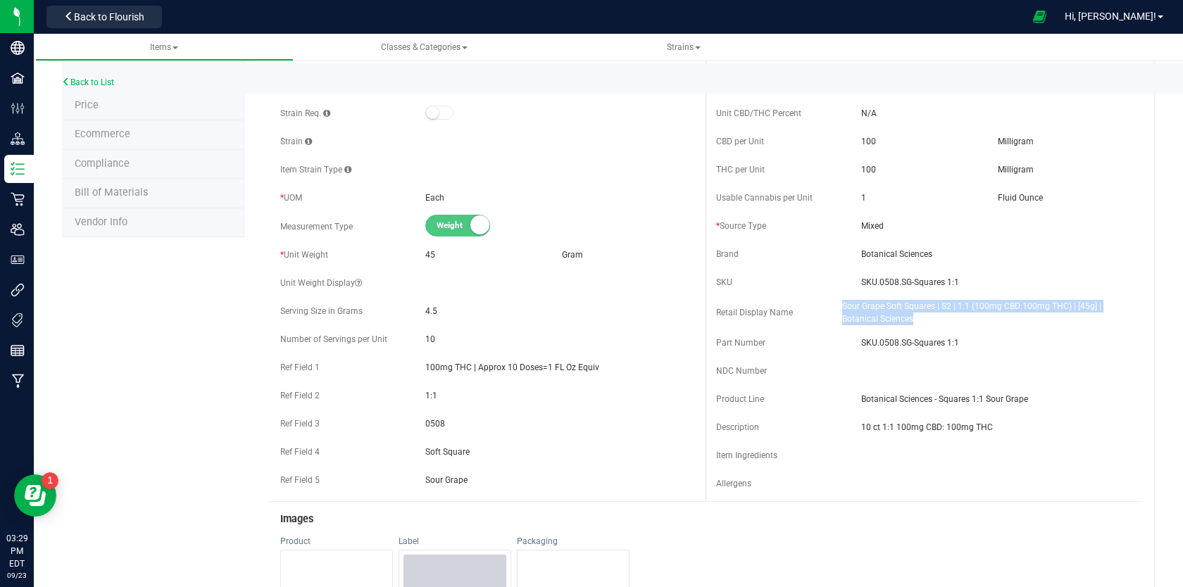
click at [919, 318] on span "Sour Grape Soft Squares | S2 | 1:1 (100mg CBD:100mg THC) | [45g] | Botanical Sc…" at bounding box center [986, 312] width 289 height 25
drag, startPoint x: 975, startPoint y: 306, endPoint x: 1047, endPoint y: 306, distance: 71.8
click at [1047, 306] on span "Sour Grape Soft Squares | S2 | 1:1 (100mg CBD:100mg THC) | [45g] | Botanical Sc…" at bounding box center [986, 312] width 289 height 25
click at [996, 314] on span "Sour Grape Soft Squares | S2 | 1:1 (100mg CBD:100mg THC) | [45g] | Botanical Sc…" at bounding box center [986, 312] width 289 height 25
drag, startPoint x: 932, startPoint y: 318, endPoint x: 845, endPoint y: 306, distance: 88.1
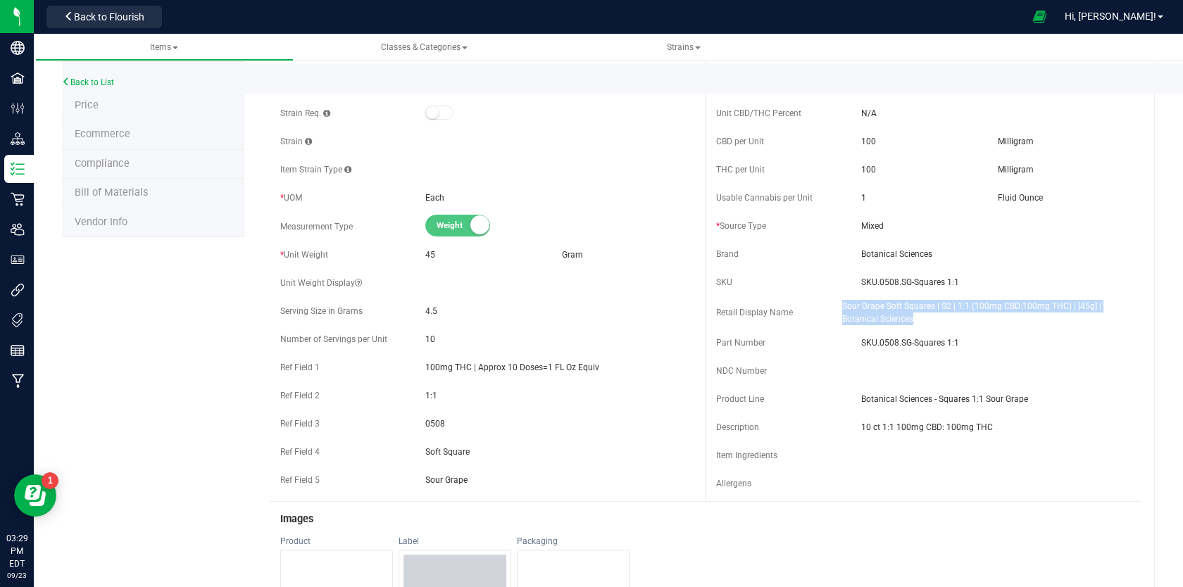
click at [845, 306] on span "Sour Grape Soft Squares | S2 | 1:1 (100mg CBD:100mg THC) | [45g] | Botanical Sc…" at bounding box center [986, 312] width 289 height 25
click at [926, 321] on span "Sour Grape Soft Squares | S2 | 1:1 (100mg CBD:100mg THC) | [45g] | Botanical Sc…" at bounding box center [986, 312] width 289 height 25
drag, startPoint x: 973, startPoint y: 304, endPoint x: 1059, endPoint y: 304, distance: 85.2
click at [1057, 304] on span "Sour Grape Soft Squares | S2 | 1:1 (100mg CBD:100mg THC) | [45g] | Botanical Sc…" at bounding box center [986, 312] width 289 height 25
drag, startPoint x: 1078, startPoint y: 304, endPoint x: 1093, endPoint y: 304, distance: 15.5
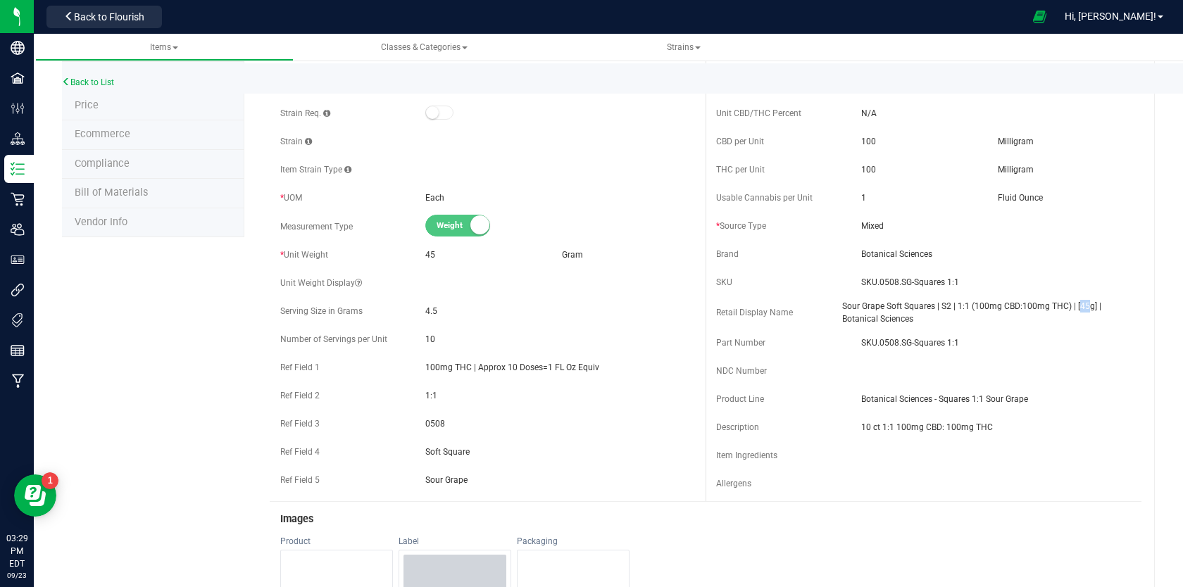
click at [1092, 304] on span "Sour Grape Soft Squares | S2 | 1:1 (100mg CBD:100mg THC) | [45g] | Botanical Sc…" at bounding box center [986, 312] width 289 height 25
click at [940, 306] on span "Sour Grape Soft Squares | S2 | 1:1 (100mg CBD:100mg THC) | [45g] | Botanical Sc…" at bounding box center [986, 312] width 289 height 25
drag, startPoint x: 967, startPoint y: 318, endPoint x: 834, endPoint y: 302, distance: 134.1
click at [834, 301] on div "Retail Display Name Sour Grape Soft Squares | S2 | 1:1 (100mg CBD:100mg THC) | …" at bounding box center [923, 312] width 415 height 25
click at [834, 302] on div "Retail Display Name Sour Grape Soft Squares | S2 | 1:1 (100mg CBD:100mg THC) | …" at bounding box center [923, 312] width 415 height 25
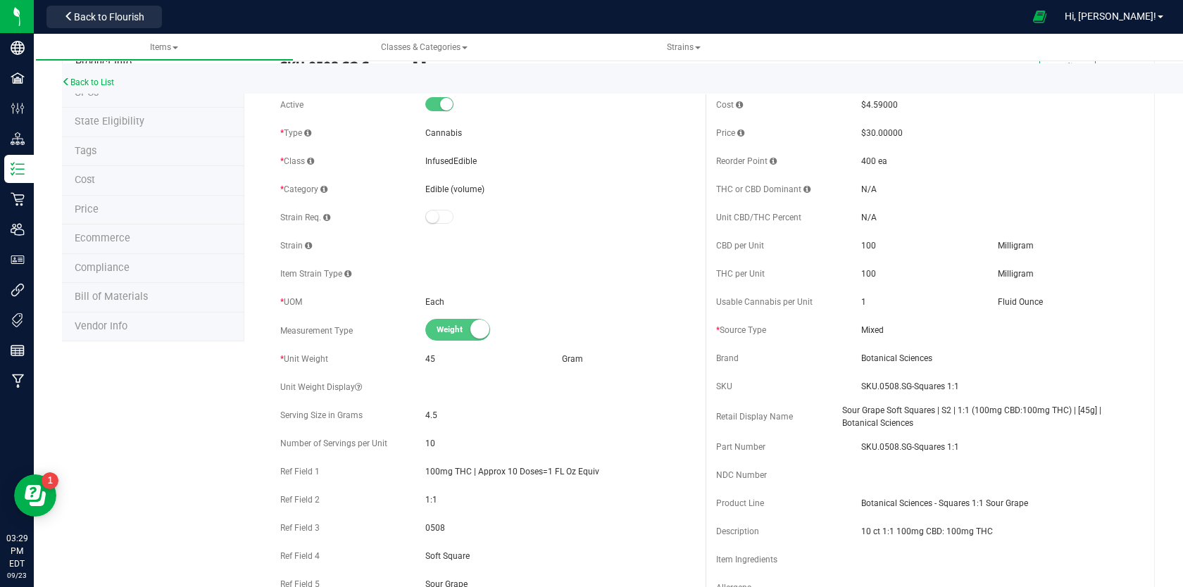
scroll to position [42, 0]
drag, startPoint x: 715, startPoint y: 242, endPoint x: 720, endPoint y: 275, distance: 33.5
click at [741, 275] on div "Cost $4.59000 Price $30.00000 Reorder Point 400 ea THC or CBD Dominant 100 100" at bounding box center [924, 349] width 436 height 511
click at [722, 275] on span "THC per Unit" at bounding box center [740, 273] width 49 height 10
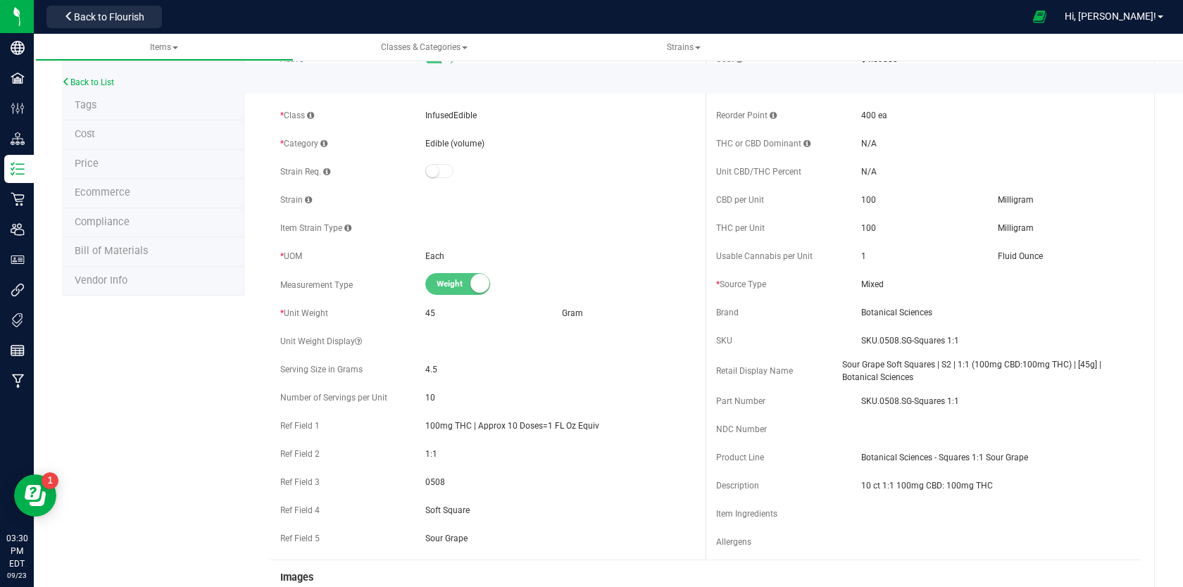
scroll to position [94, 0]
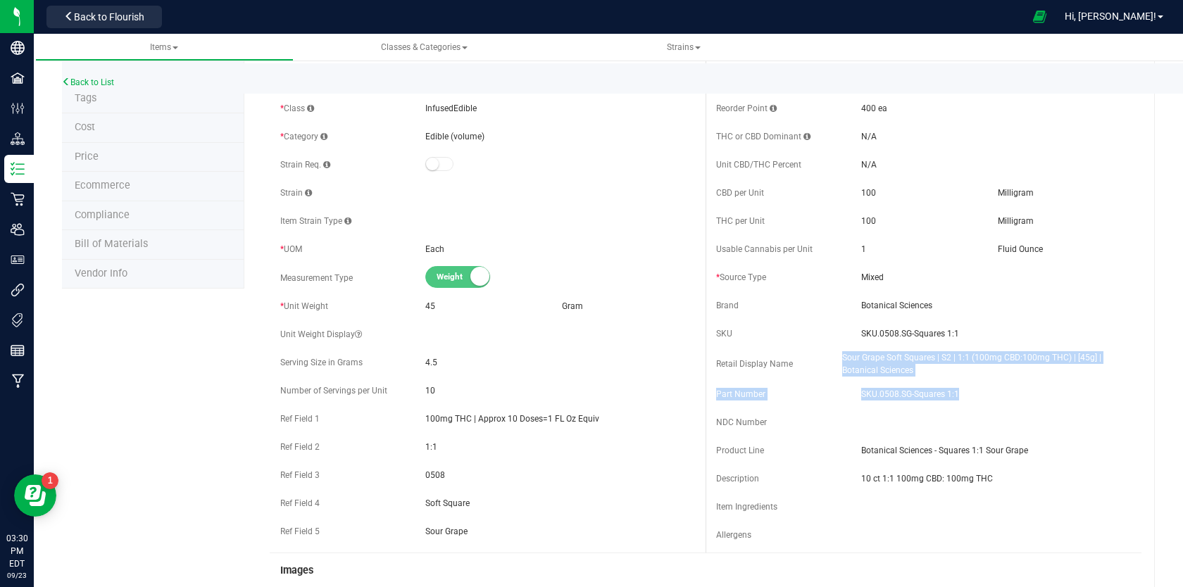
drag, startPoint x: 895, startPoint y: 372, endPoint x: 1003, endPoint y: 417, distance: 117.5
click at [1003, 417] on div "Cost $4.59000 Price $30.00000 Reorder Point 400 ea THC or CBD Dominant 100 100" at bounding box center [924, 297] width 436 height 511
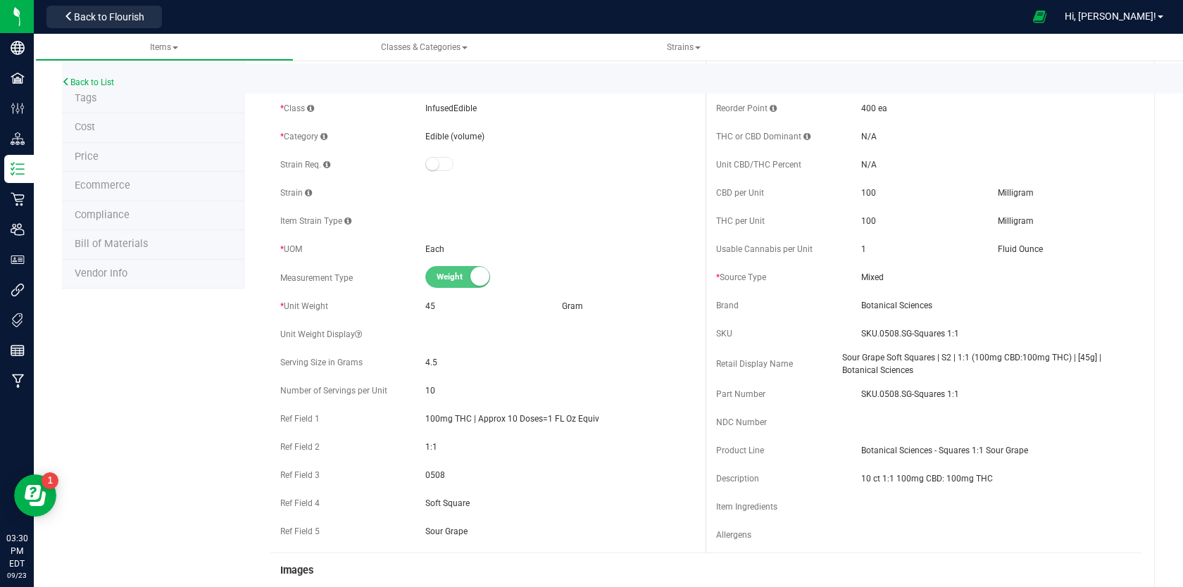
click at [935, 379] on div "Cost $4.59000 Price $30.00000 Reorder Point 400 ea THC or CBD Dominant 100 100" at bounding box center [924, 297] width 436 height 511
drag, startPoint x: 926, startPoint y: 369, endPoint x: 841, endPoint y: 361, distance: 85.7
click at [841, 361] on div "Retail Display Name Sour Grape Soft Squares | S2 | 1:1 (100mg CBD:100mg THC) | …" at bounding box center [923, 363] width 415 height 25
click at [841, 361] on div "Retail Display Name" at bounding box center [779, 364] width 126 height 13
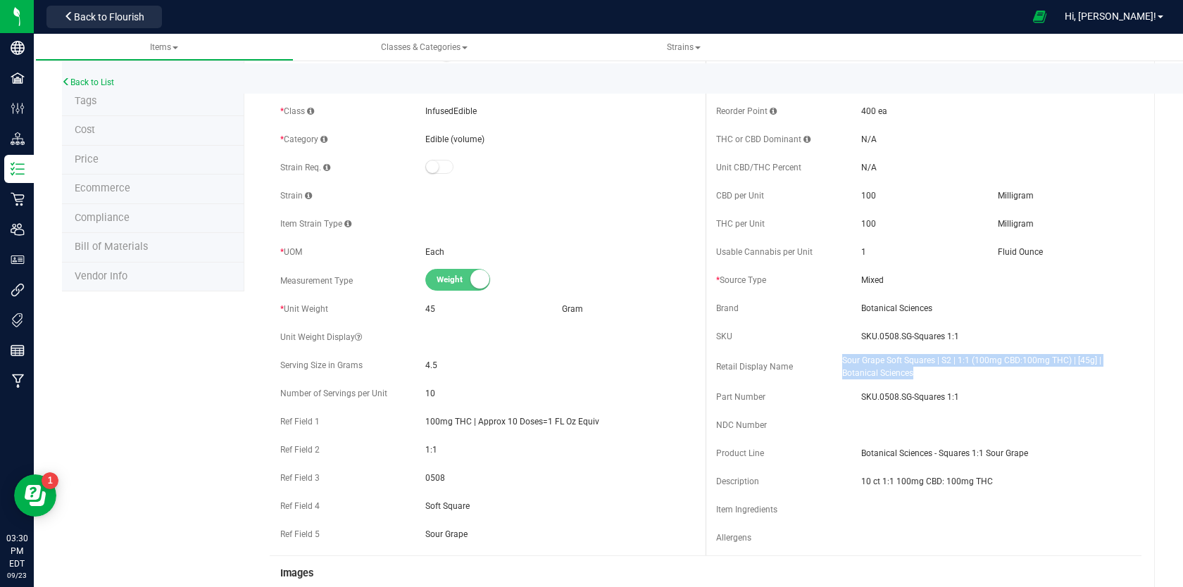
drag, startPoint x: 841, startPoint y: 358, endPoint x: 951, endPoint y: 378, distance: 111.6
click at [952, 378] on div "Retail Display Name Sour Grape Soft Squares | S2 | 1:1 (100mg CBD:100mg THC) | …" at bounding box center [923, 366] width 415 height 25
click at [950, 377] on span "Sour Grape Soft Squares | S2 | 1:1 (100mg CBD:100mg THC) | [45g] | Botanical Sc…" at bounding box center [986, 366] width 289 height 25
drag, startPoint x: 921, startPoint y: 372, endPoint x: 713, endPoint y: 361, distance: 208.1
click at [713, 361] on div "Cost $4.59000 Price $30.00000 Reorder Point 400 ea THC or CBD Dominant 100 100" at bounding box center [924, 299] width 436 height 511
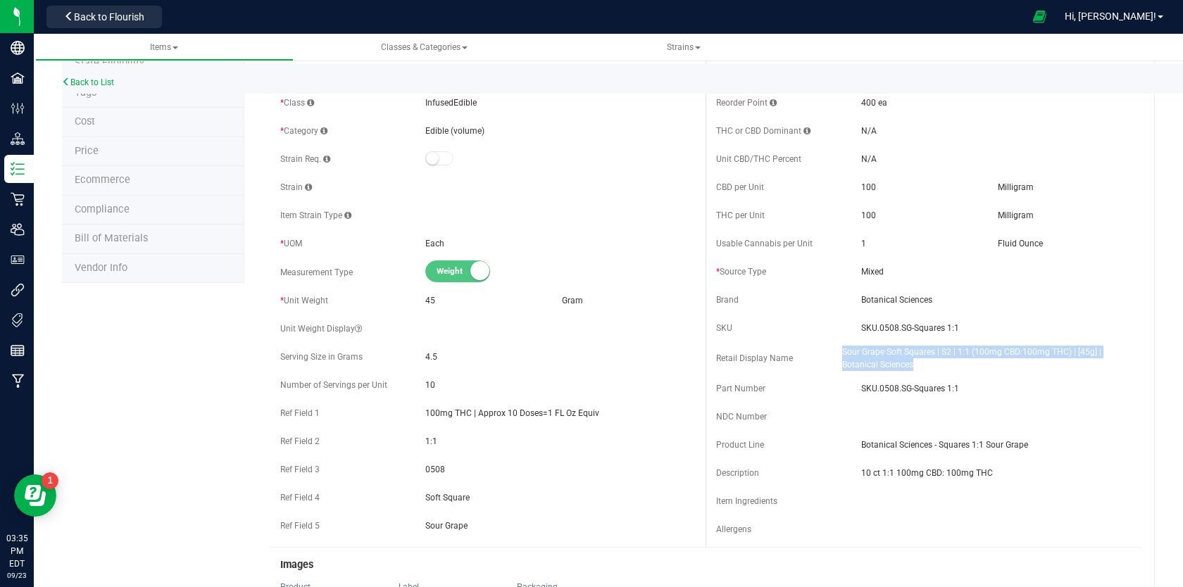
scroll to position [0, 0]
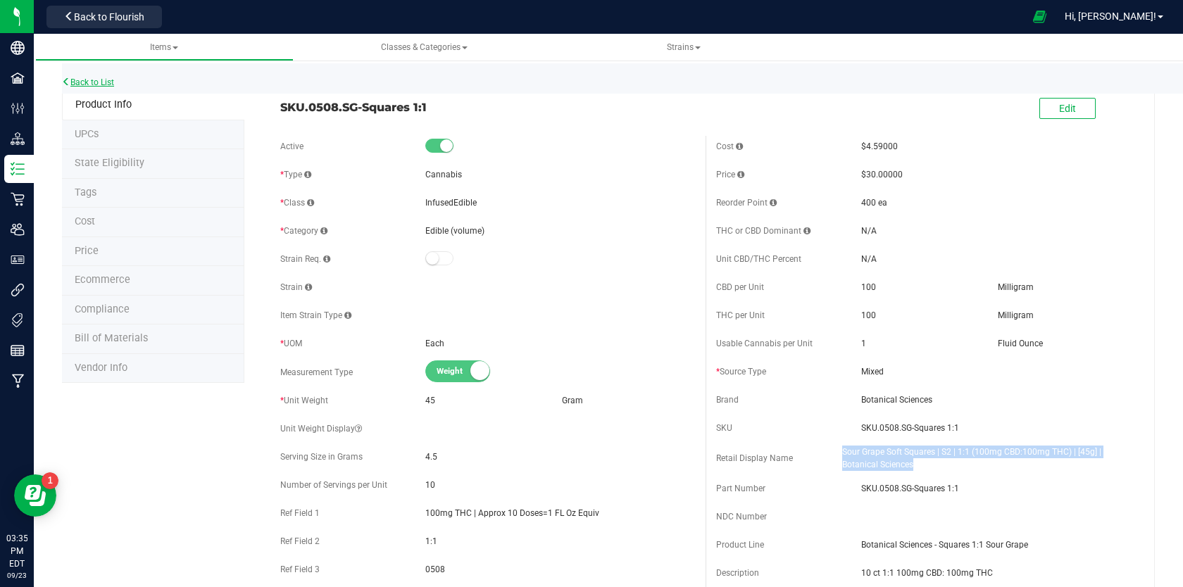
click at [98, 82] on link "Back to List" at bounding box center [88, 82] width 52 height 10
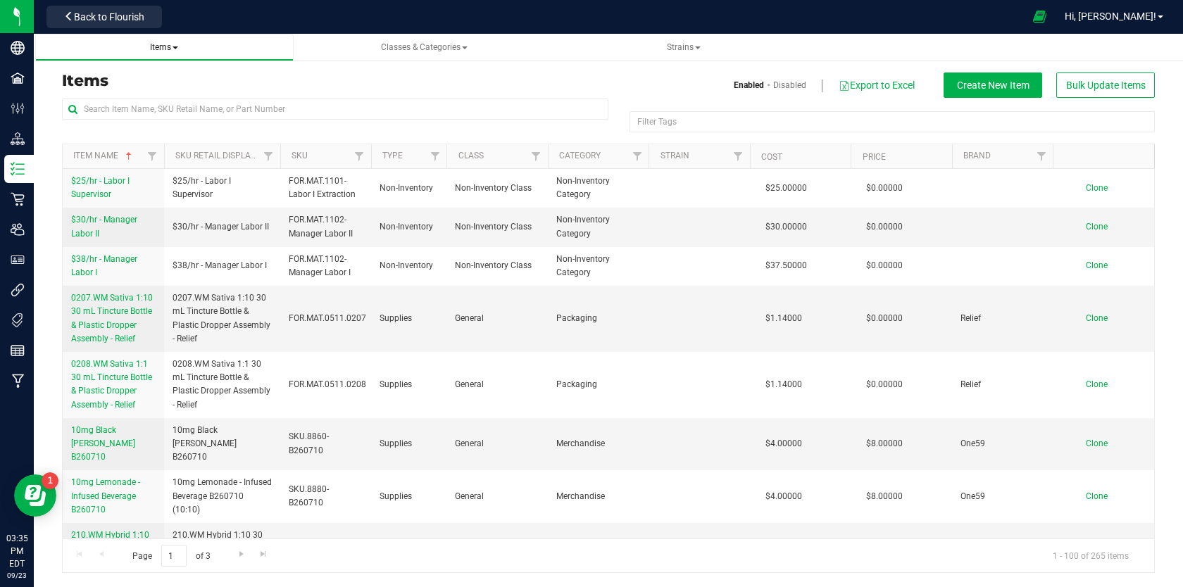
click at [177, 52] on span "Items" at bounding box center [164, 48] width 236 height 12
click at [176, 49] on span at bounding box center [176, 47] width 6 height 3
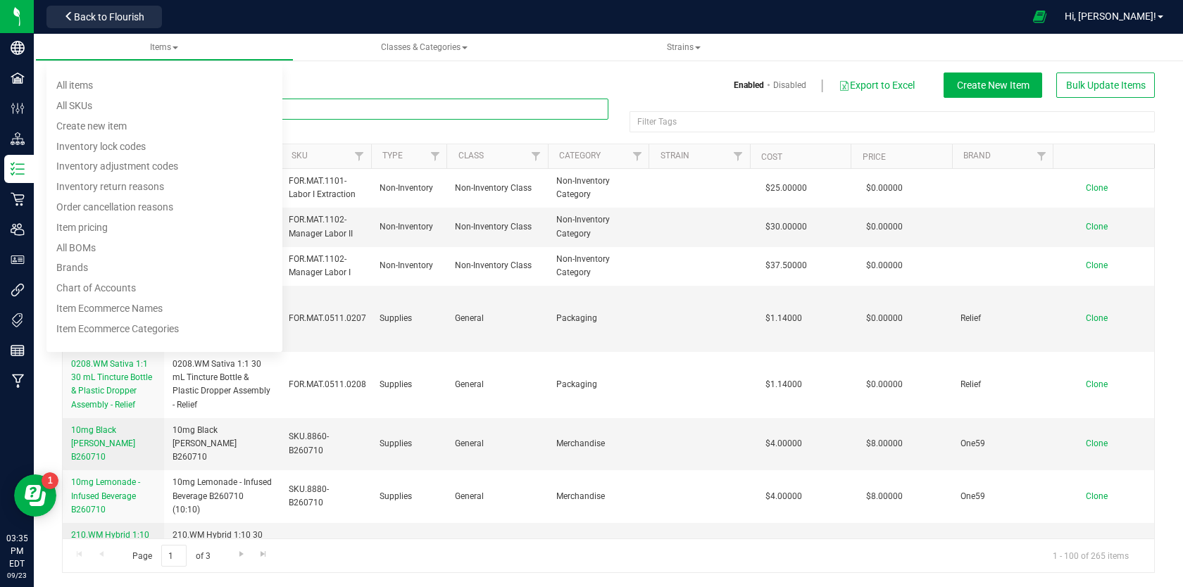
click at [385, 103] on input "text" at bounding box center [335, 109] width 547 height 21
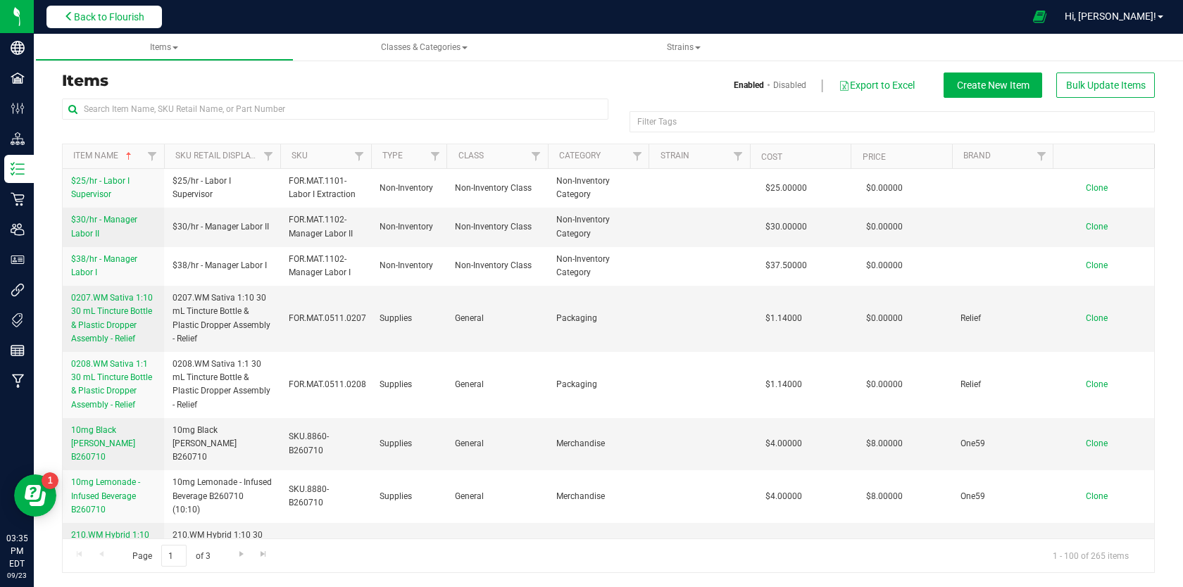
click at [82, 18] on span "Back to Flourish" at bounding box center [109, 16] width 70 height 11
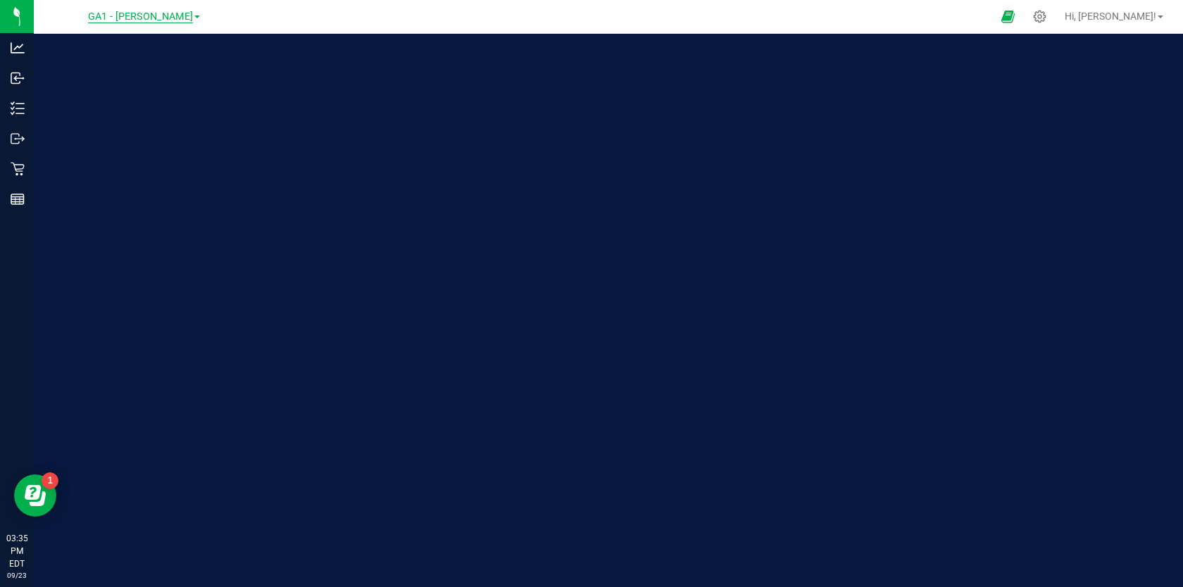
click at [130, 19] on span "GA1 - [PERSON_NAME]" at bounding box center [140, 17] width 105 height 13
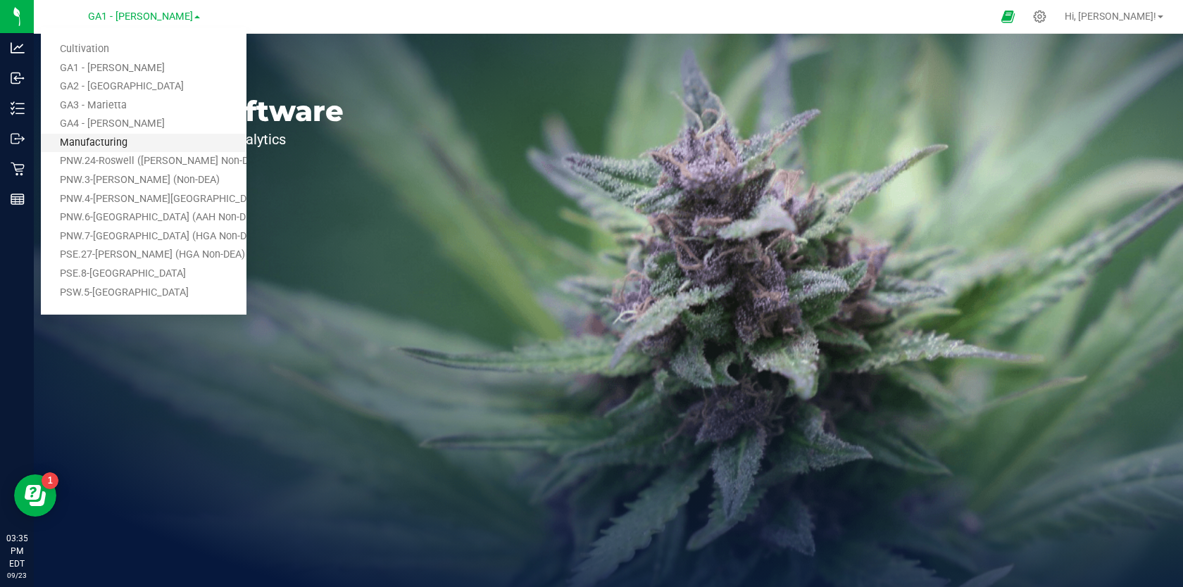
click at [108, 140] on link "Manufacturing" at bounding box center [144, 143] width 206 height 19
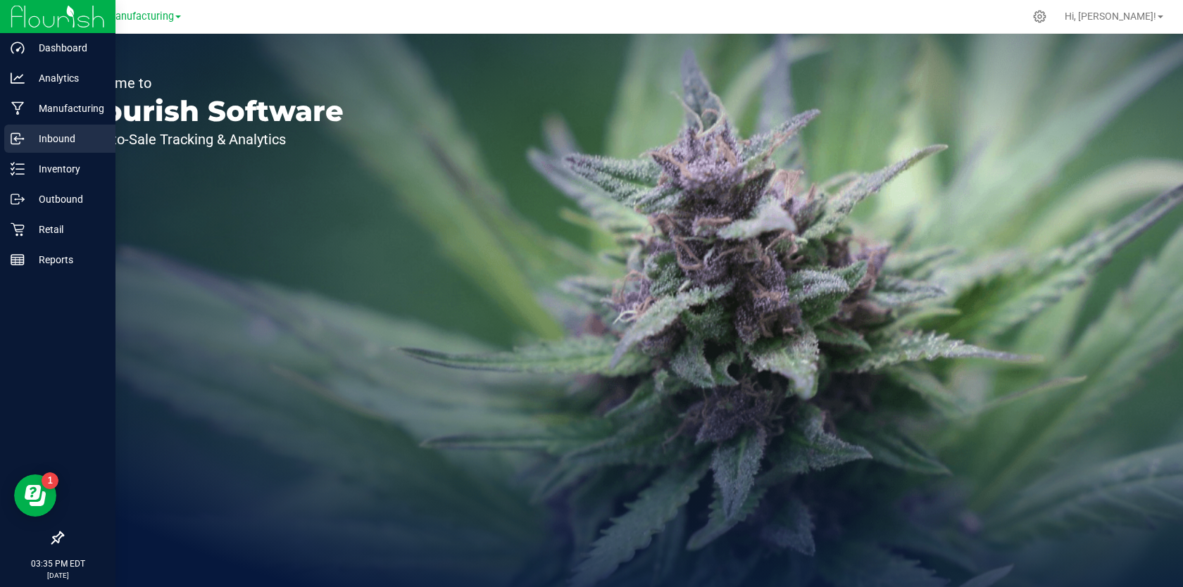
click at [17, 142] on icon at bounding box center [18, 139] width 14 height 14
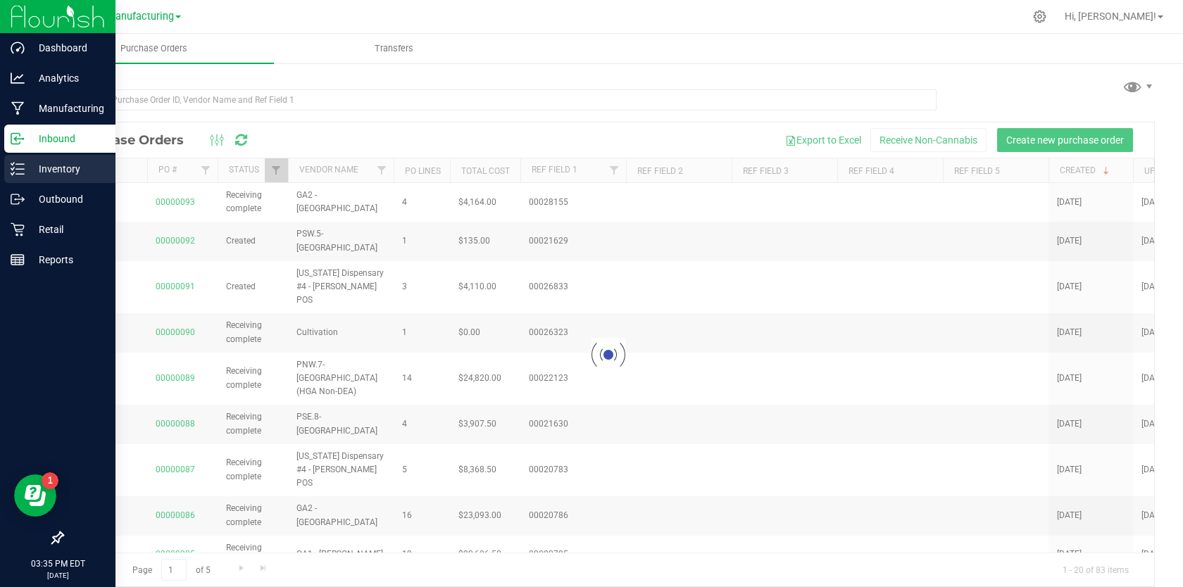
click at [34, 169] on p "Inventory" at bounding box center [67, 169] width 85 height 17
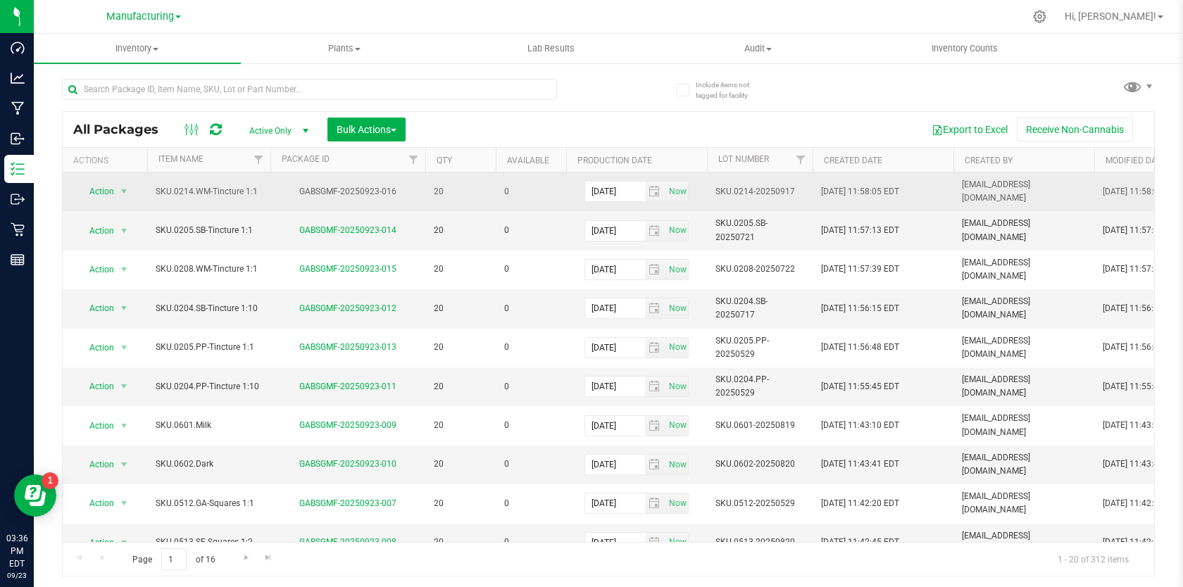
drag, startPoint x: 714, startPoint y: 189, endPoint x: 792, endPoint y: 190, distance: 78.9
click at [792, 190] on td "SKU.0214-20250917" at bounding box center [760, 192] width 106 height 39
click at [792, 190] on input "SKU.0214-20250917" at bounding box center [757, 192] width 101 height 22
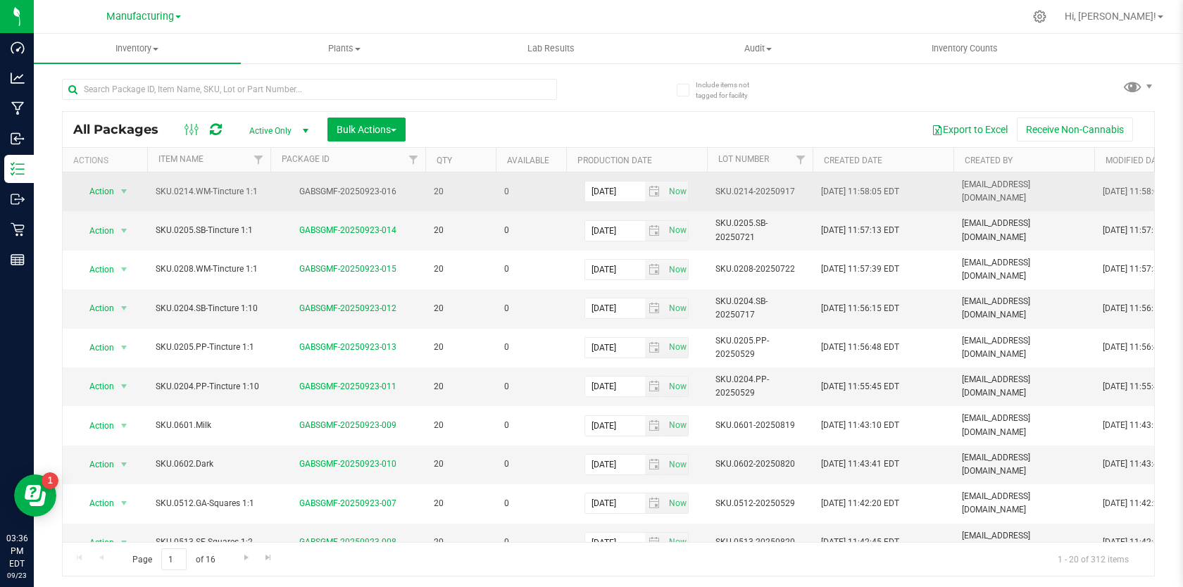
click at [585, 122] on div "Export to Excel Receive Non-Cannabis" at bounding box center [780, 130] width 728 height 24
